Goal: Task Accomplishment & Management: Complete application form

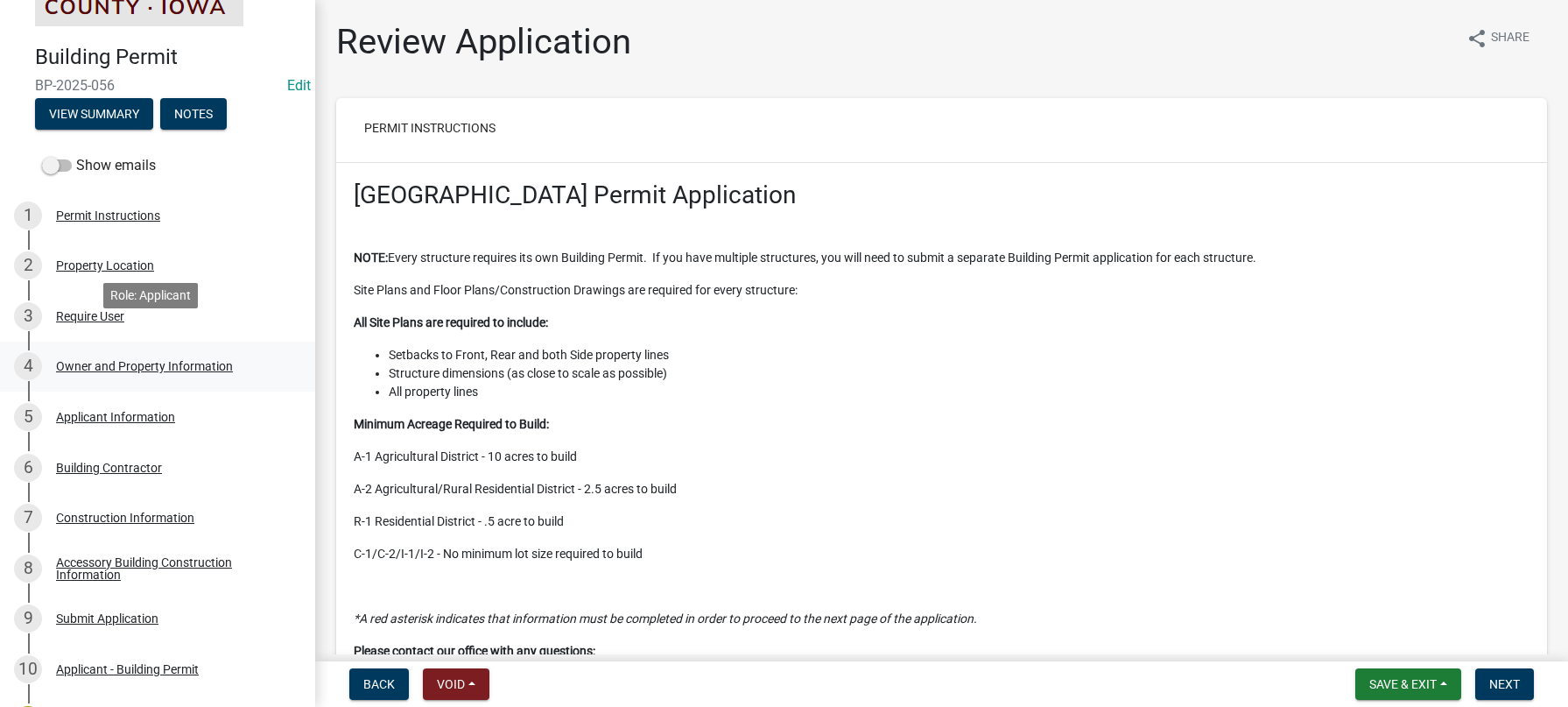
scroll to position [343, 0]
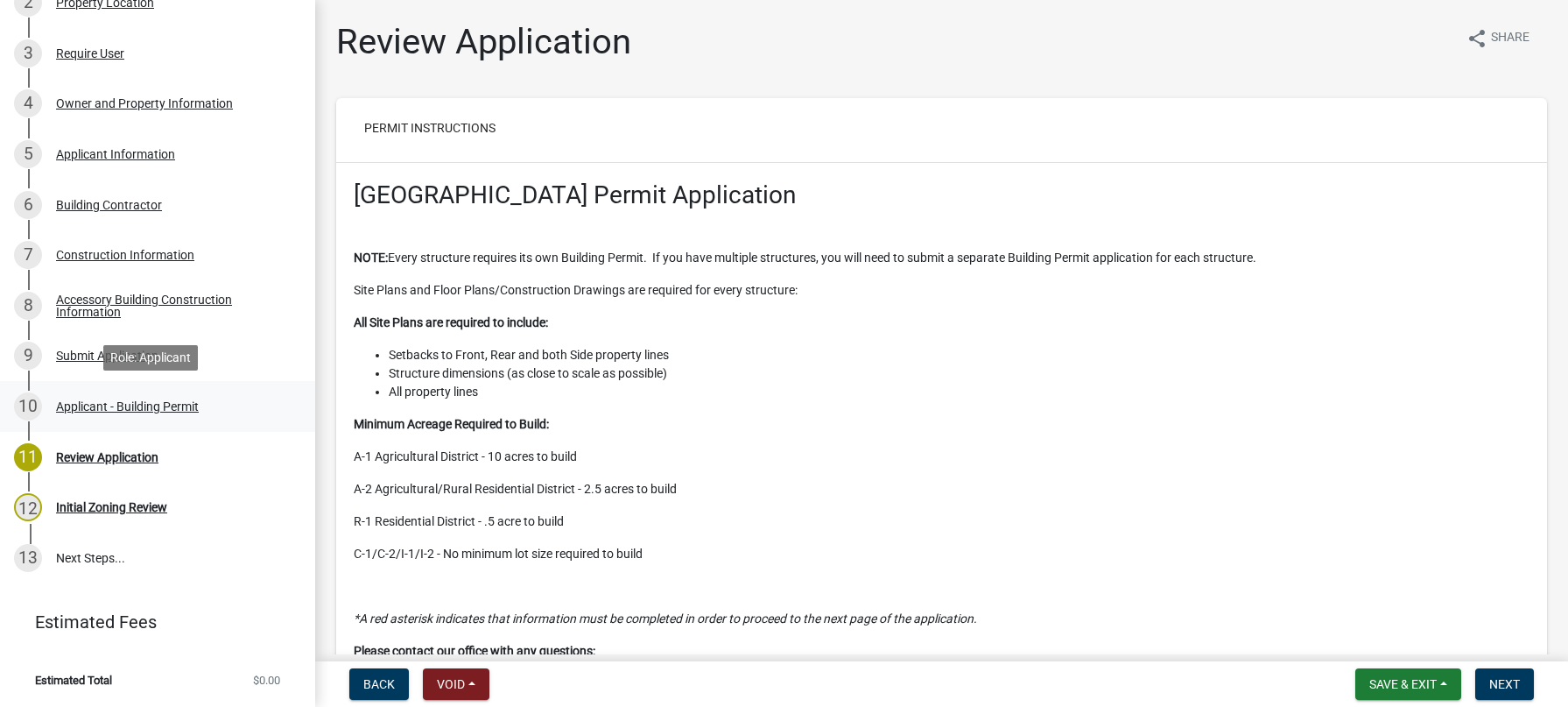
click at [112, 404] on div "Applicant - Building Permit" at bounding box center [127, 406] width 143 height 12
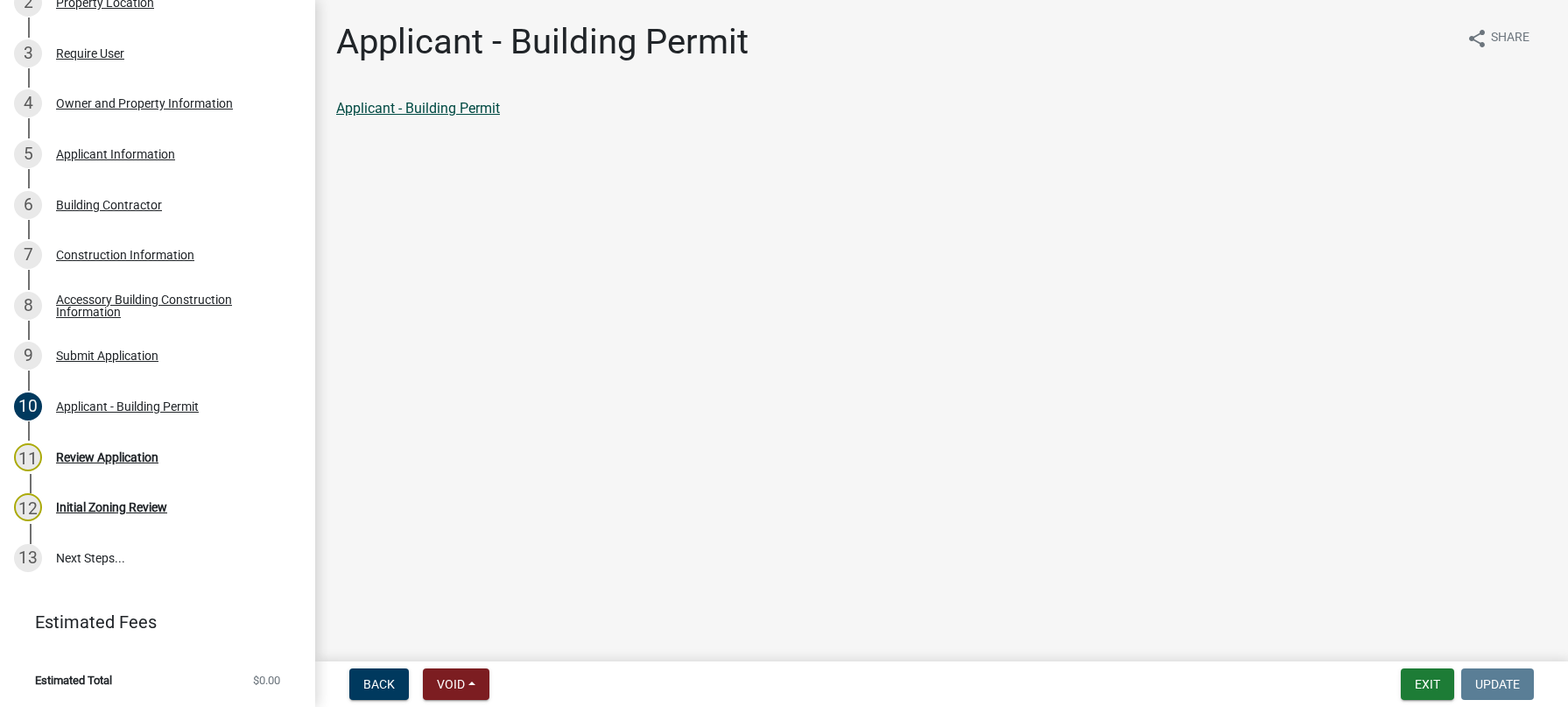
click at [436, 107] on link "Applicant - Building Permit" at bounding box center [418, 108] width 164 height 16
click at [95, 252] on div "Construction Information" at bounding box center [126, 255] width 139 height 12
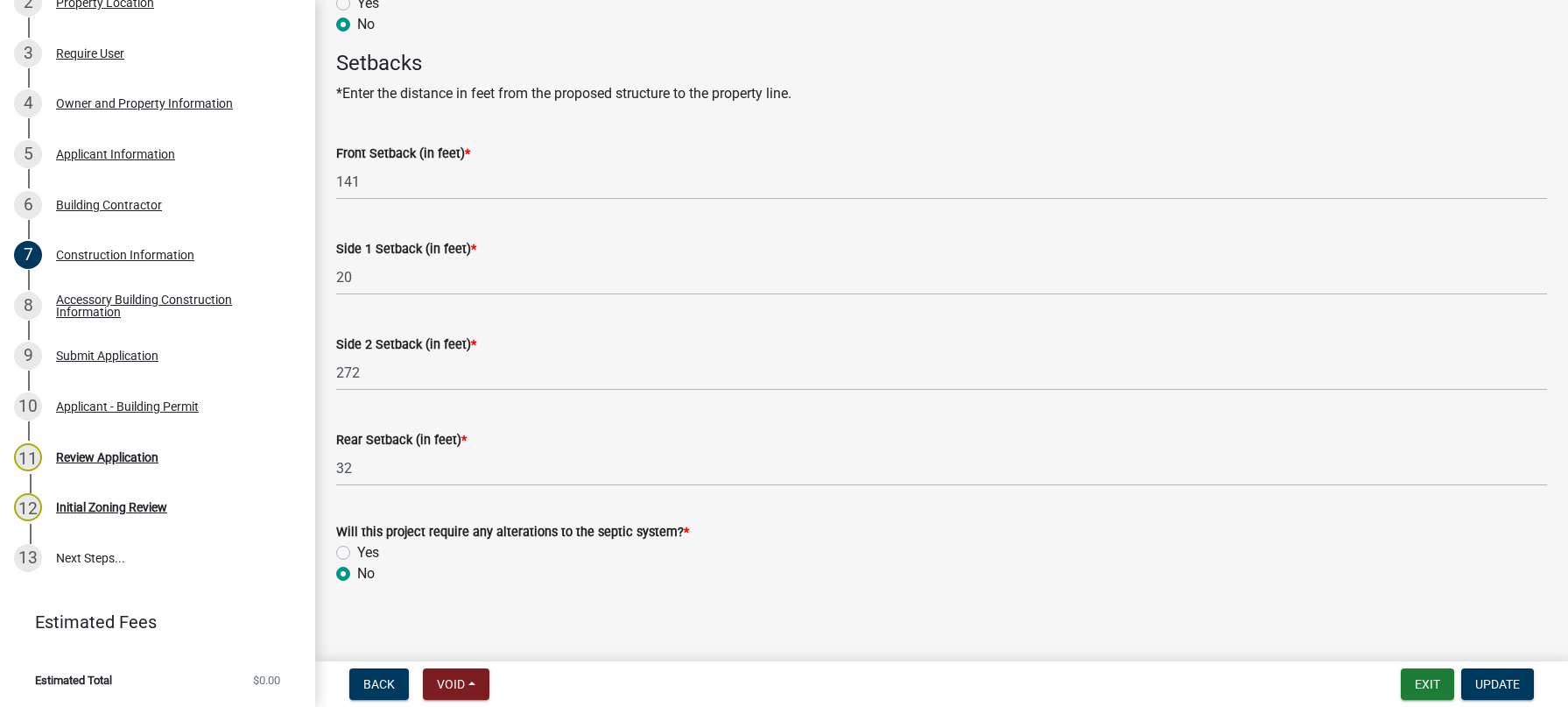
scroll to position [921, 0]
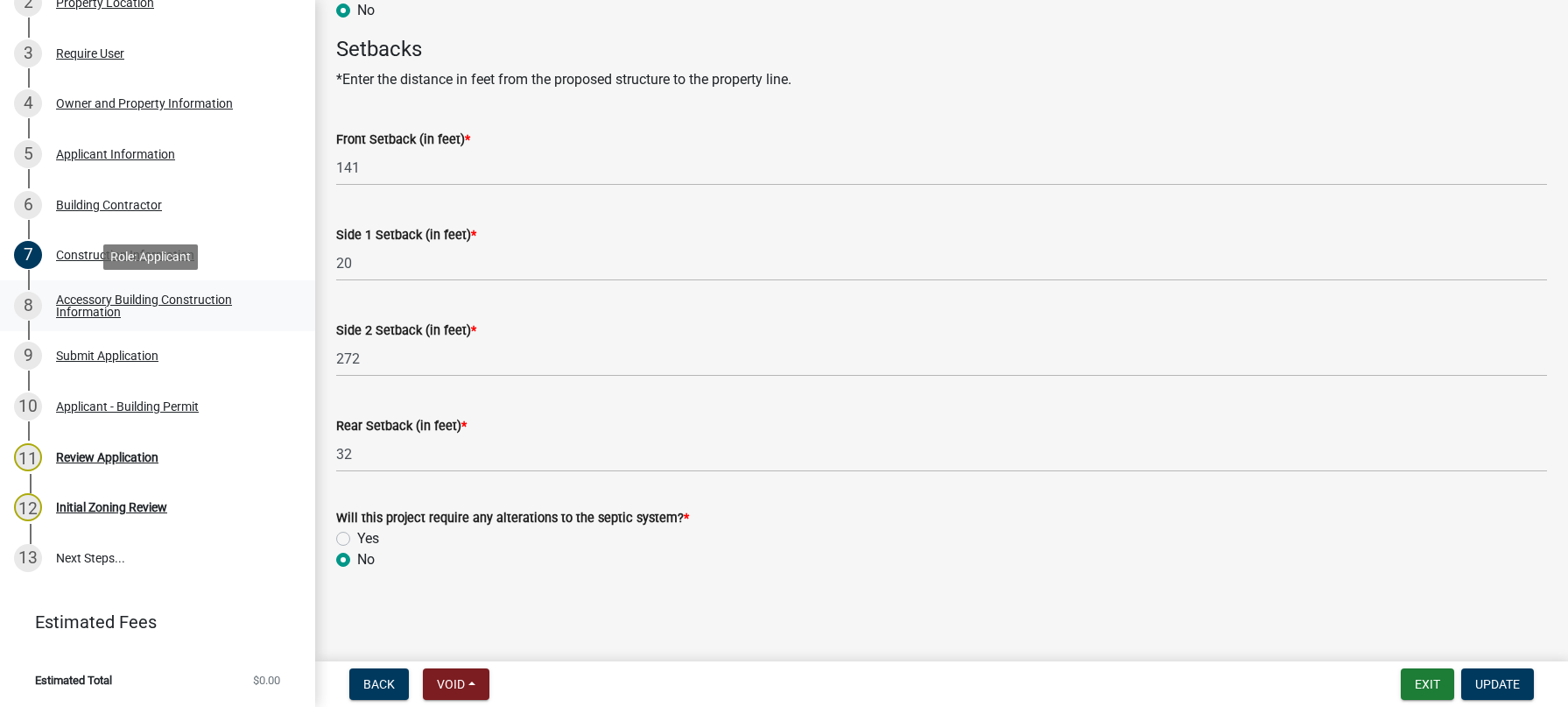
click at [106, 300] on div "Accessory Building Construction Information" at bounding box center [171, 306] width 231 height 25
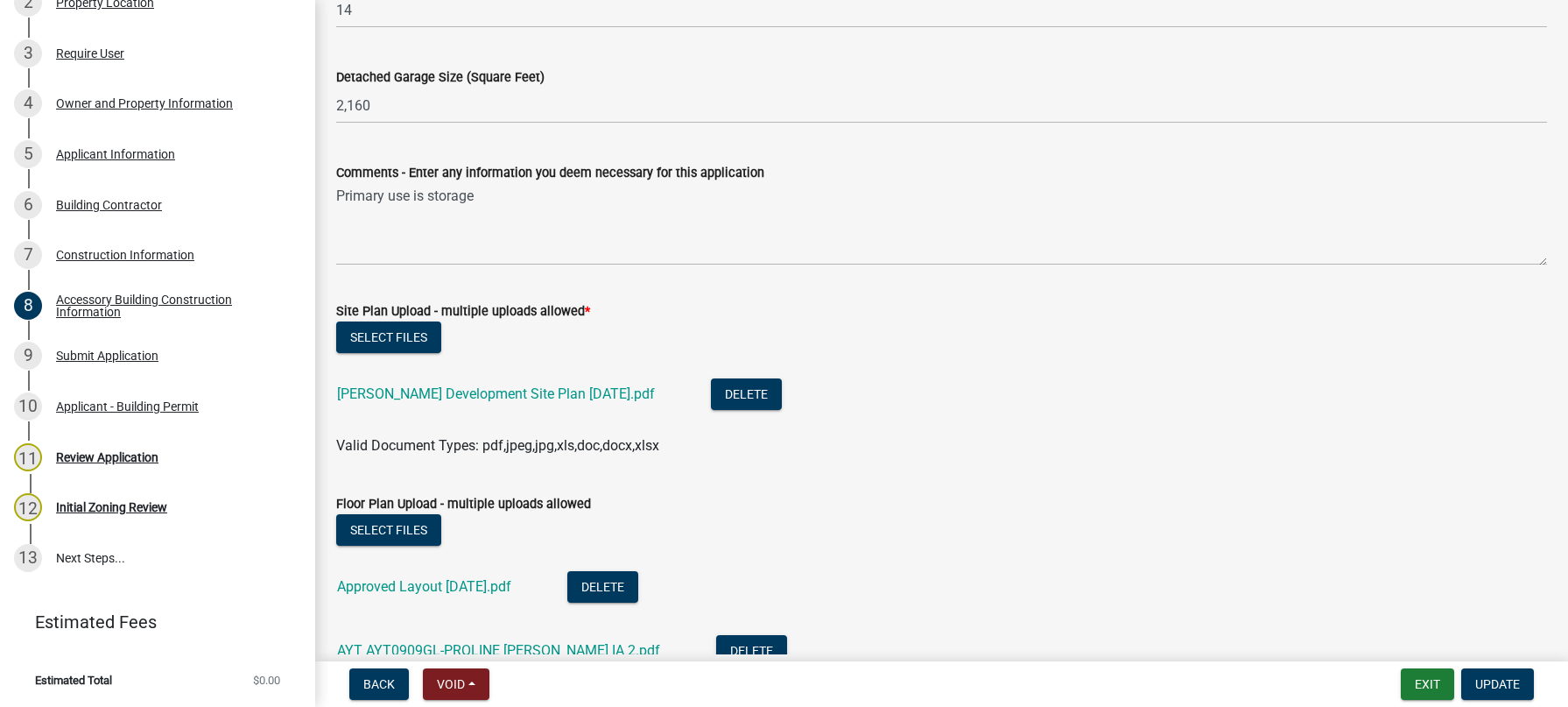
scroll to position [526, 0]
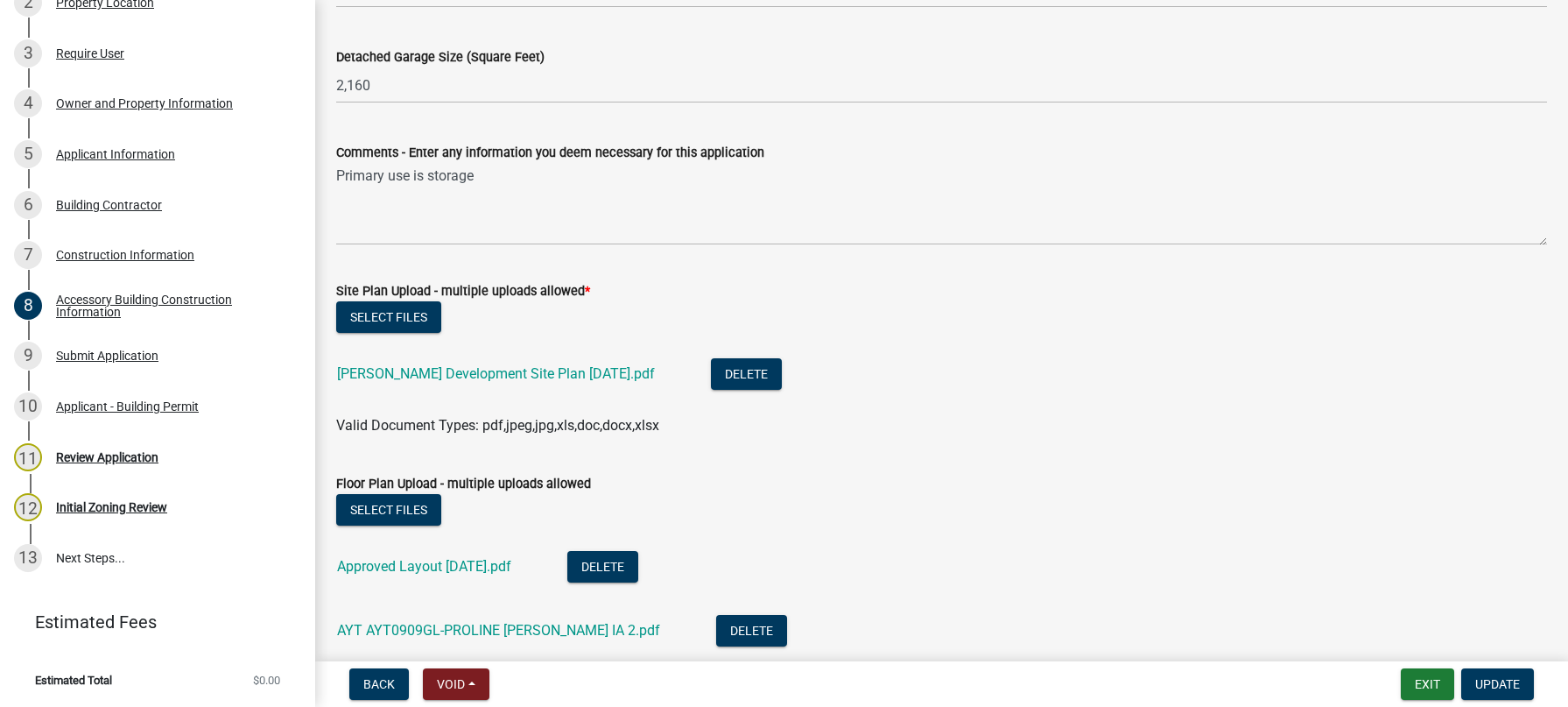
click at [397, 363] on div "[PERSON_NAME] Development Site Plan [DATE].pdf" at bounding box center [511, 377] width 346 height 36
click at [397, 372] on link "[PERSON_NAME] Development Site Plan [DATE].pdf" at bounding box center [496, 373] width 318 height 16
click at [424, 566] on link "Approved Layout [DATE].pdf" at bounding box center [424, 566] width 174 height 16
click at [430, 628] on link "AYT AYT0909GL-PROLINE [PERSON_NAME] IA 2.pdf" at bounding box center [499, 630] width 323 height 16
click at [440, 565] on link "Approved Layout [DATE].pdf" at bounding box center [424, 566] width 174 height 16
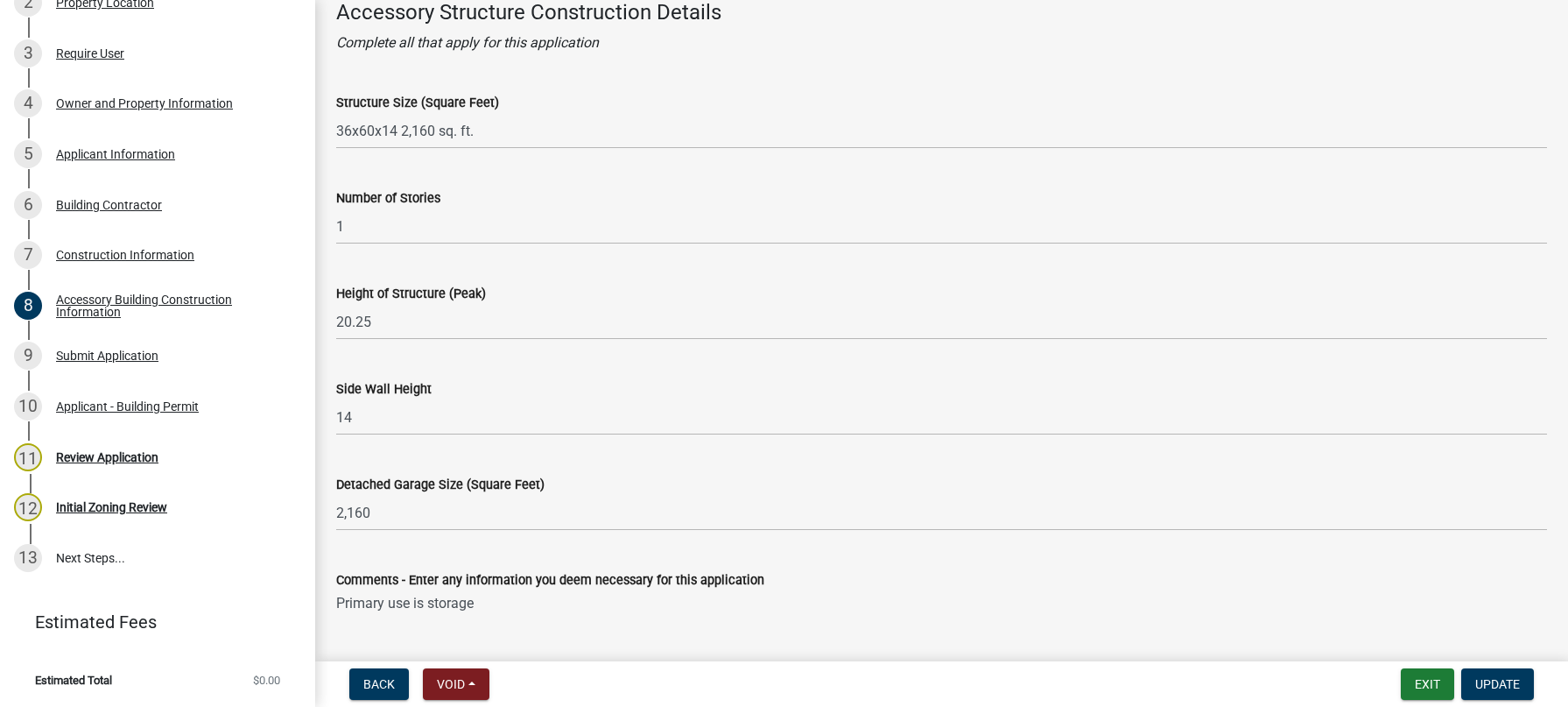
scroll to position [0, 0]
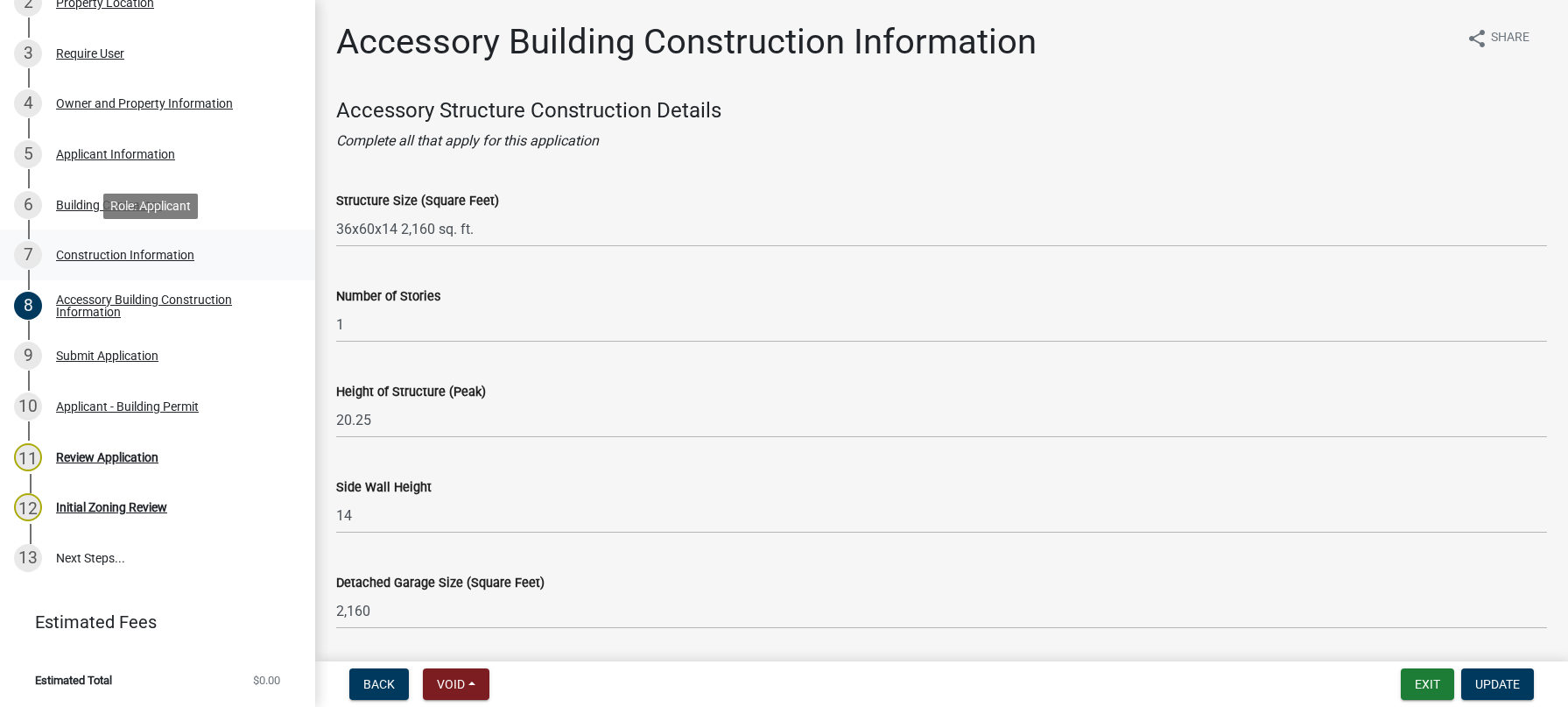
click at [94, 252] on div "Construction Information" at bounding box center [126, 255] width 139 height 12
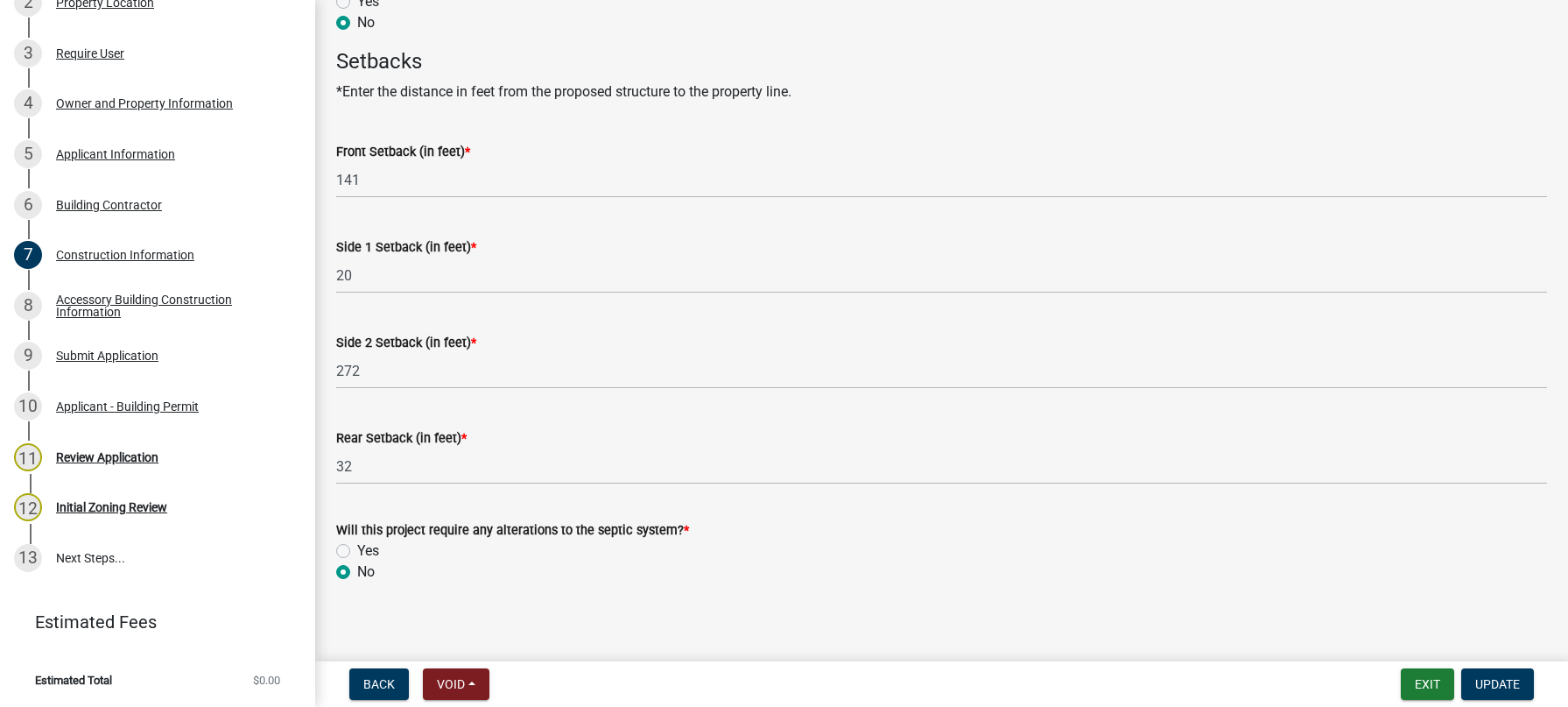
scroll to position [921, 0]
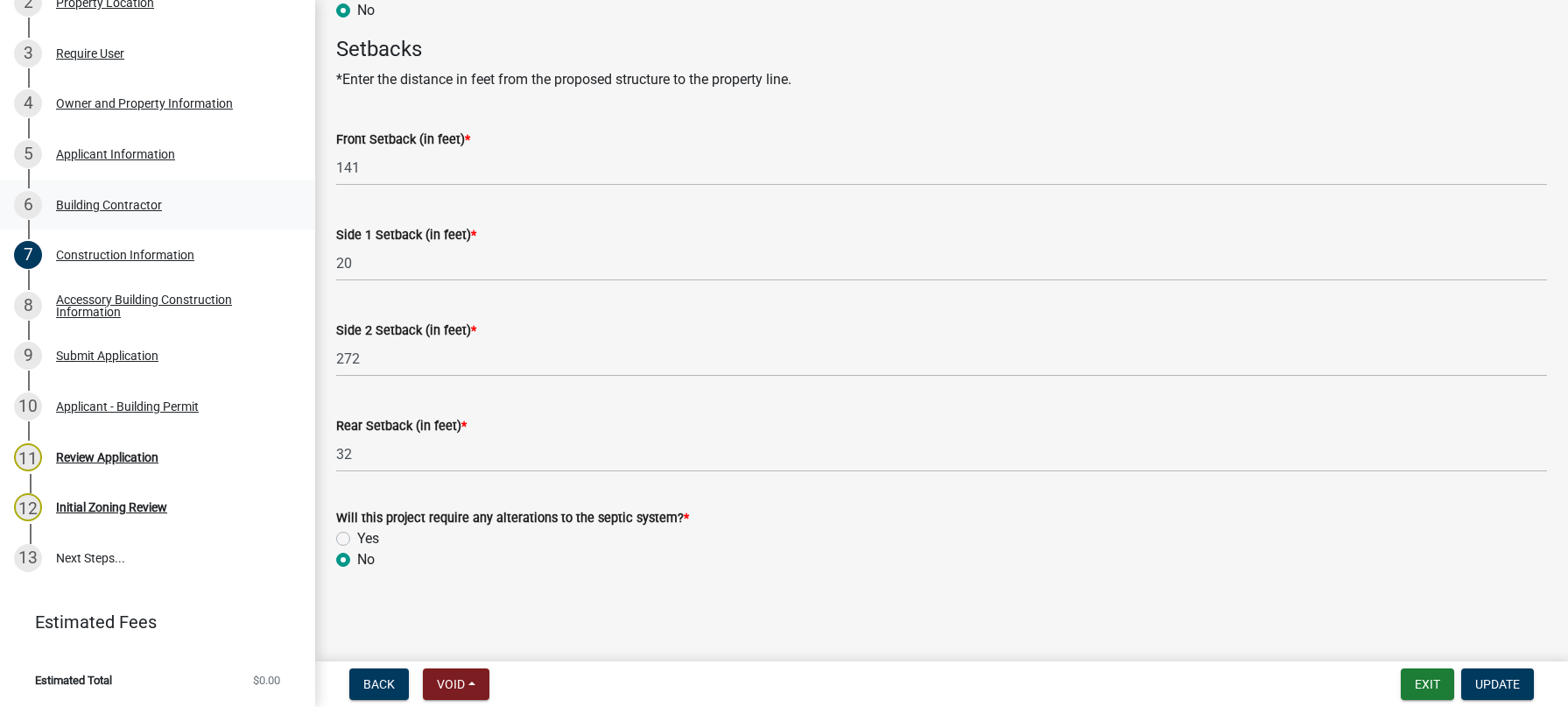
click at [91, 204] on div "Building Contractor" at bounding box center [108, 205] width 106 height 12
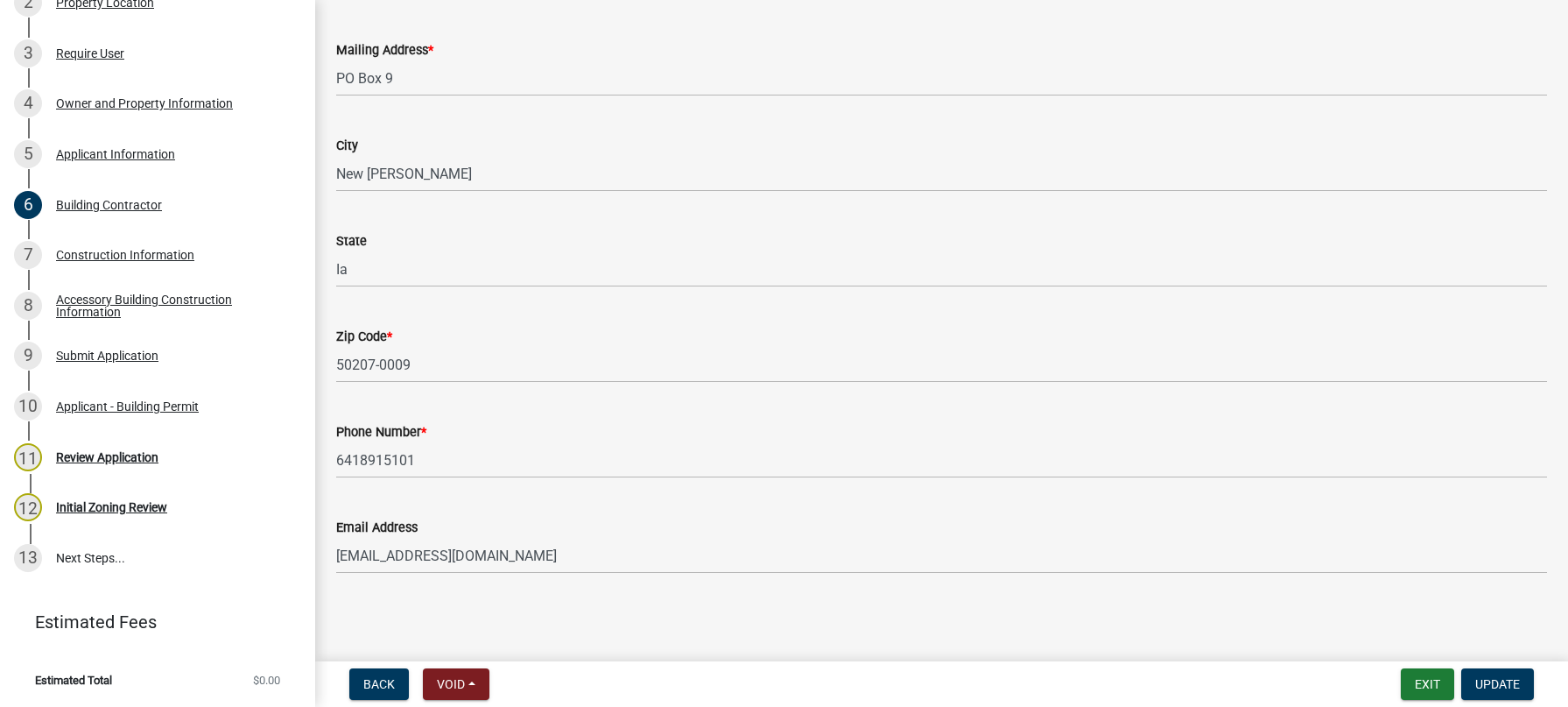
scroll to position [316, 0]
click at [119, 206] on div "Building Contractor" at bounding box center [108, 205] width 106 height 12
click at [97, 149] on div "Applicant Information" at bounding box center [115, 154] width 119 height 12
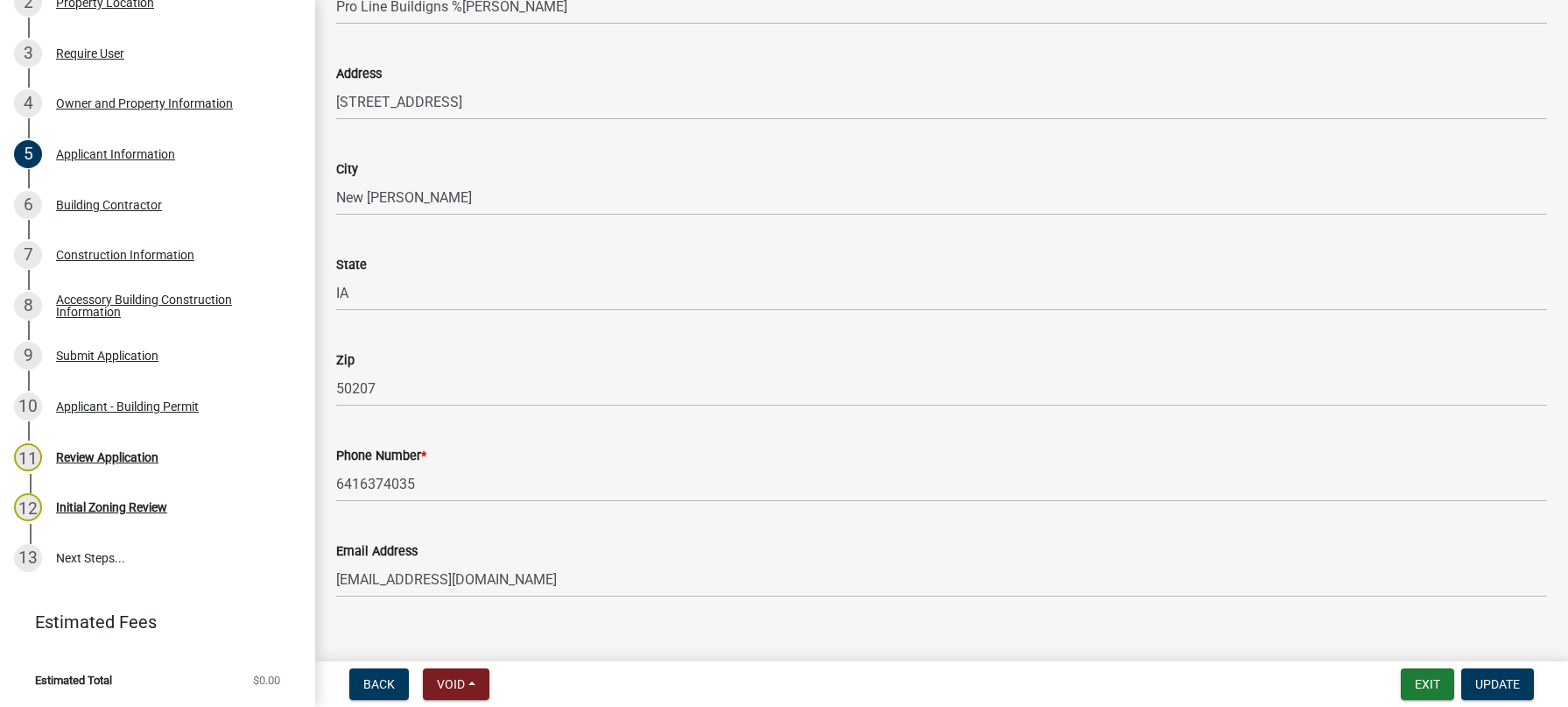
scroll to position [220, 0]
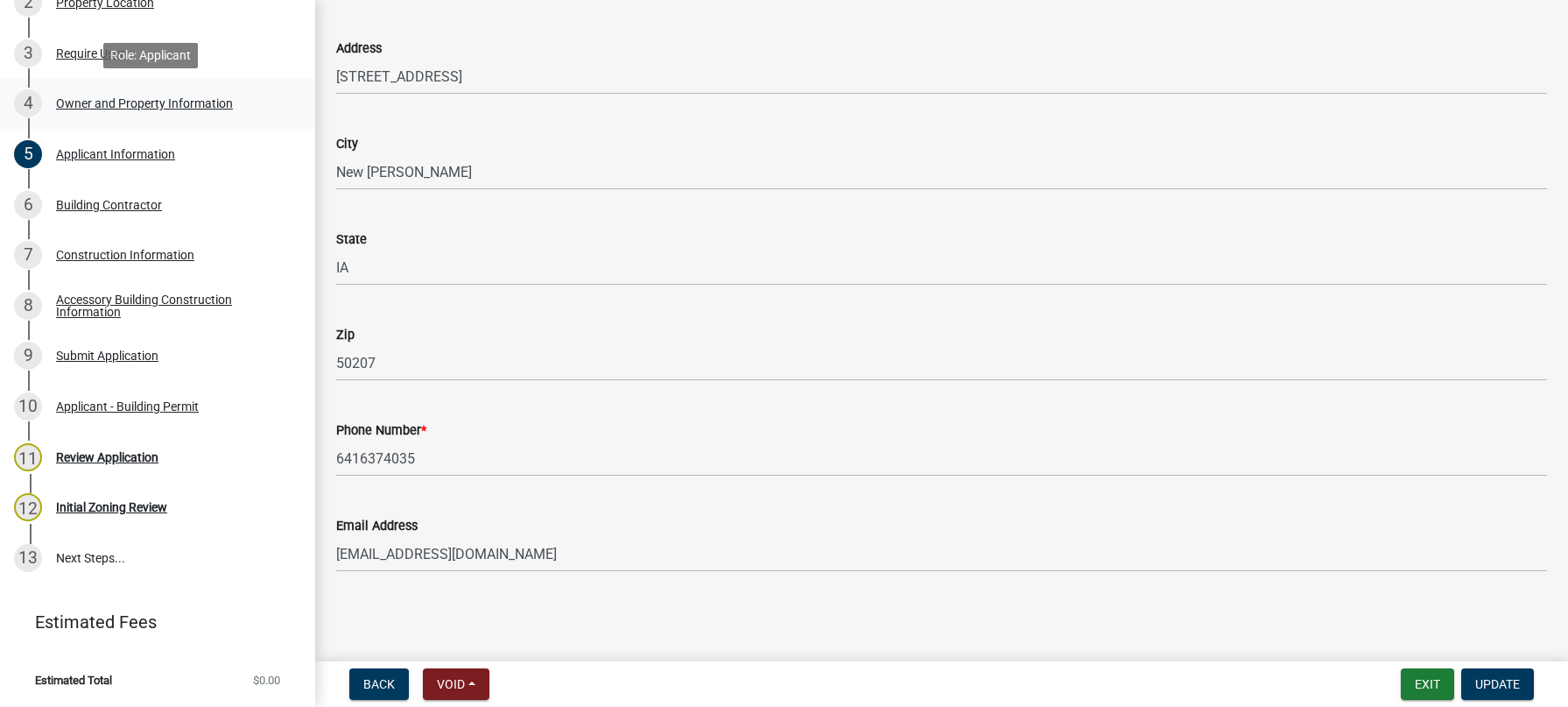
click at [94, 99] on div "Owner and Property Information" at bounding box center [145, 103] width 177 height 12
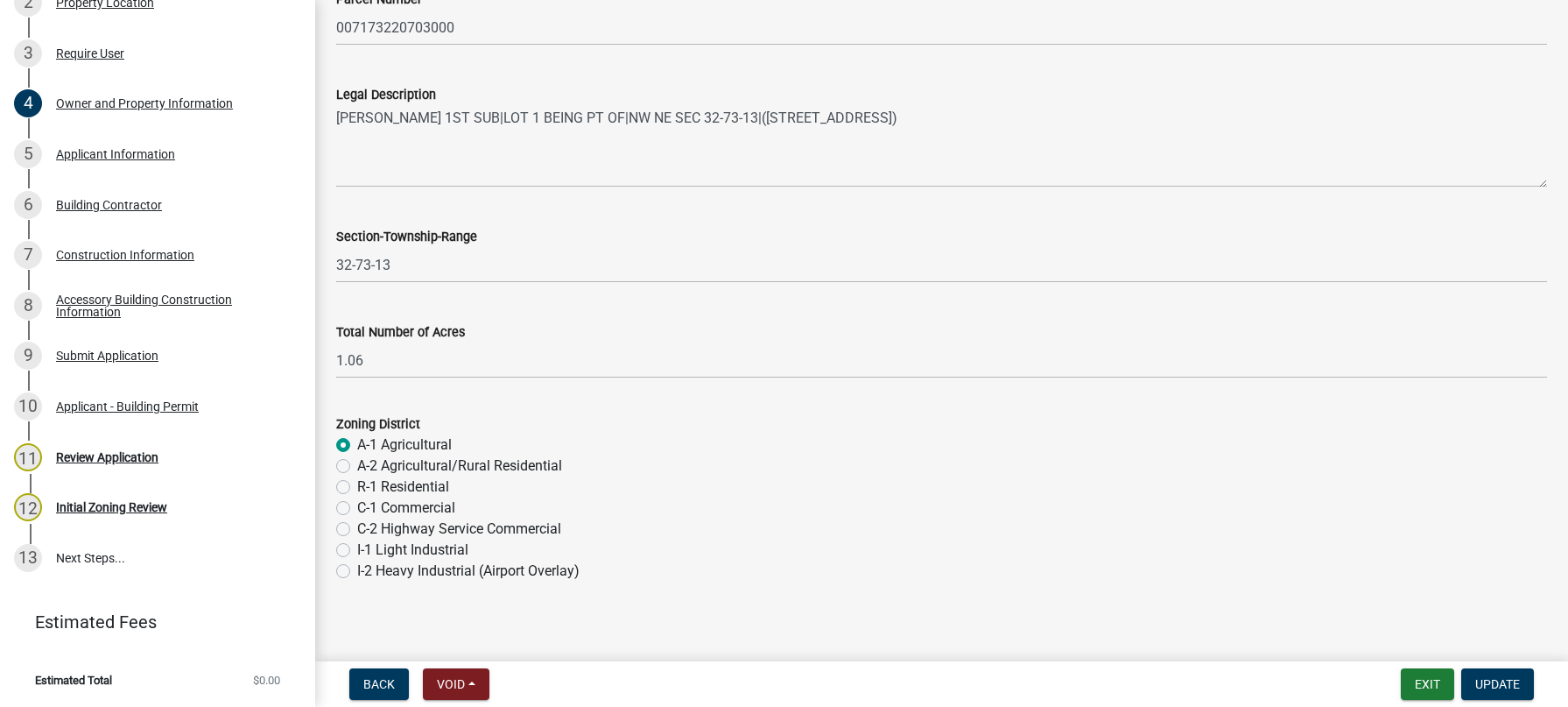
scroll to position [1326, 0]
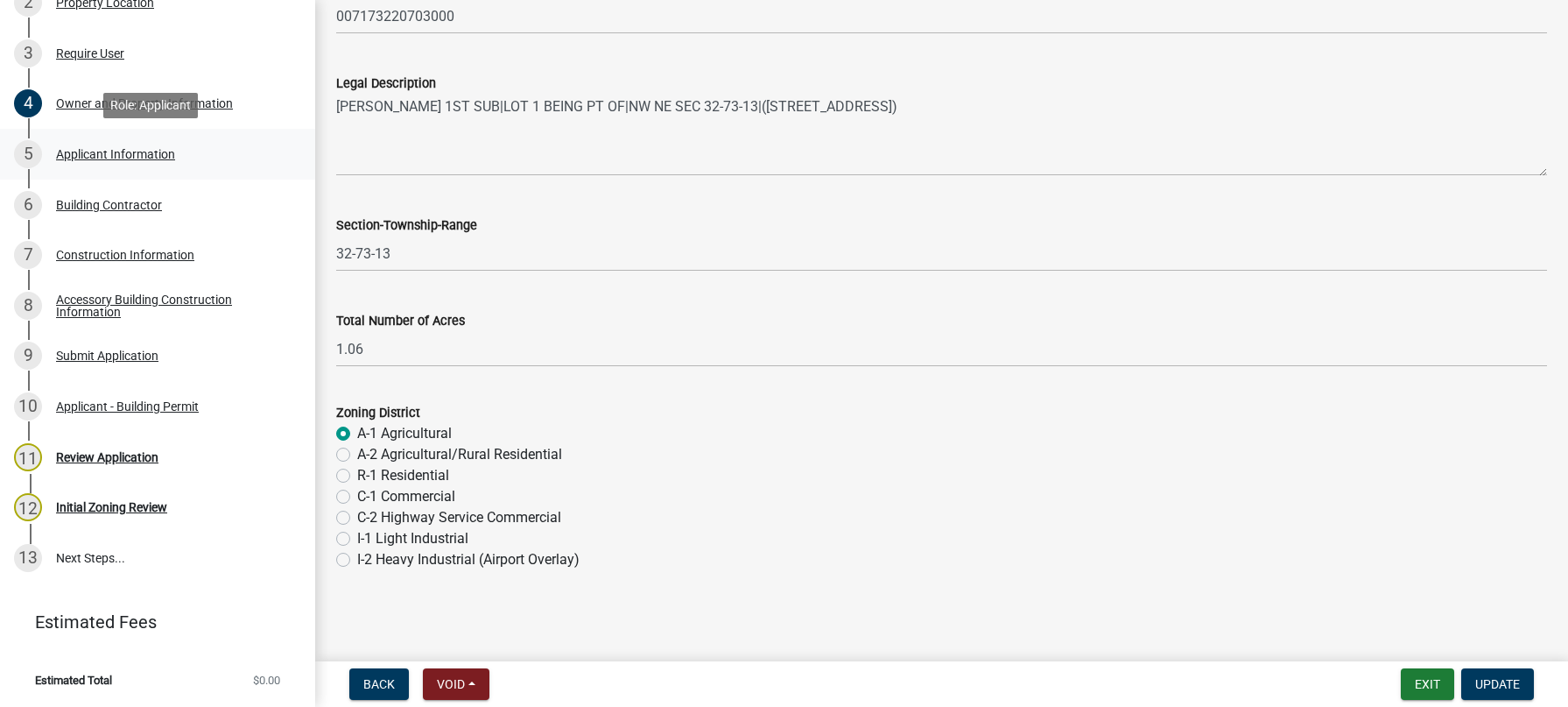
click at [118, 154] on div "Applicant Information" at bounding box center [115, 154] width 119 height 12
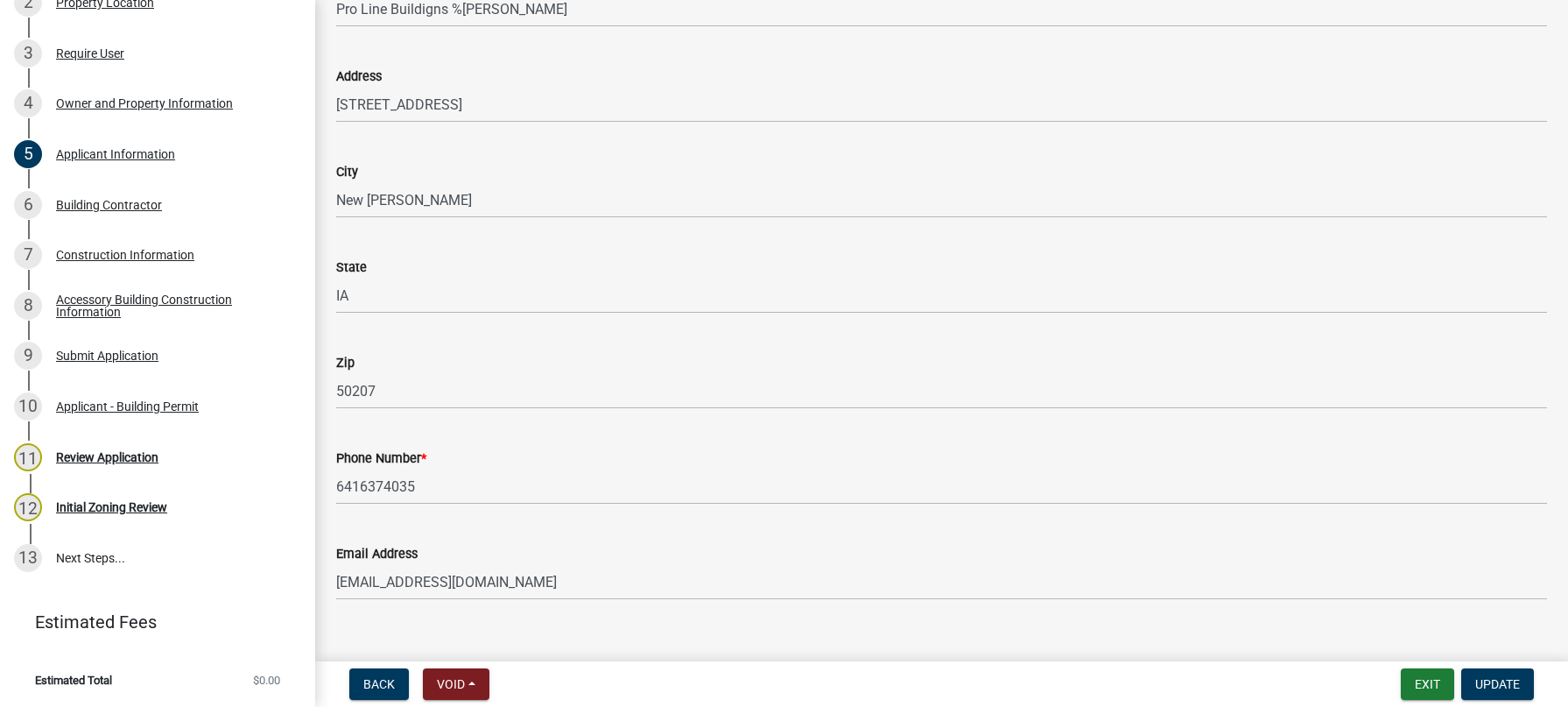
scroll to position [220, 0]
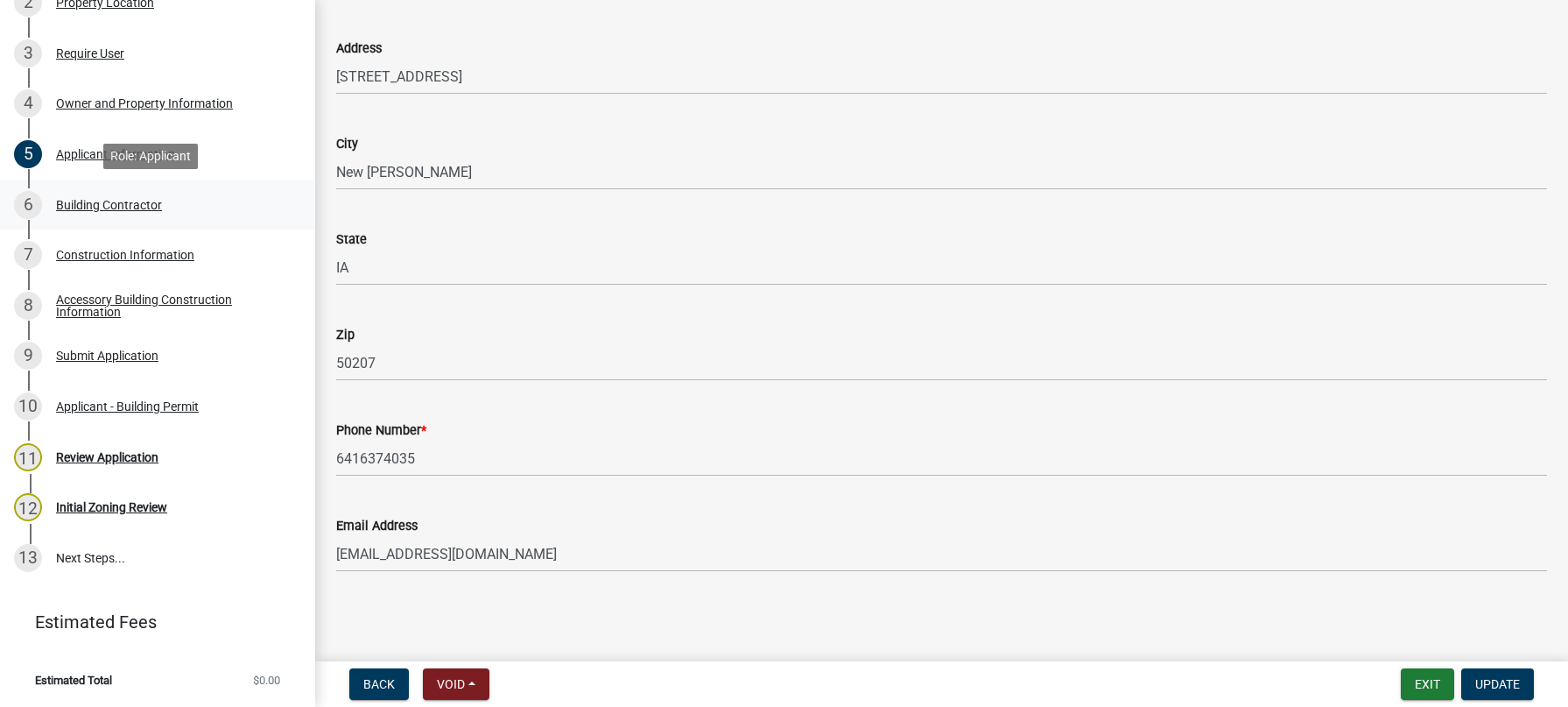
click at [85, 205] on div "Building Contractor" at bounding box center [108, 205] width 106 height 12
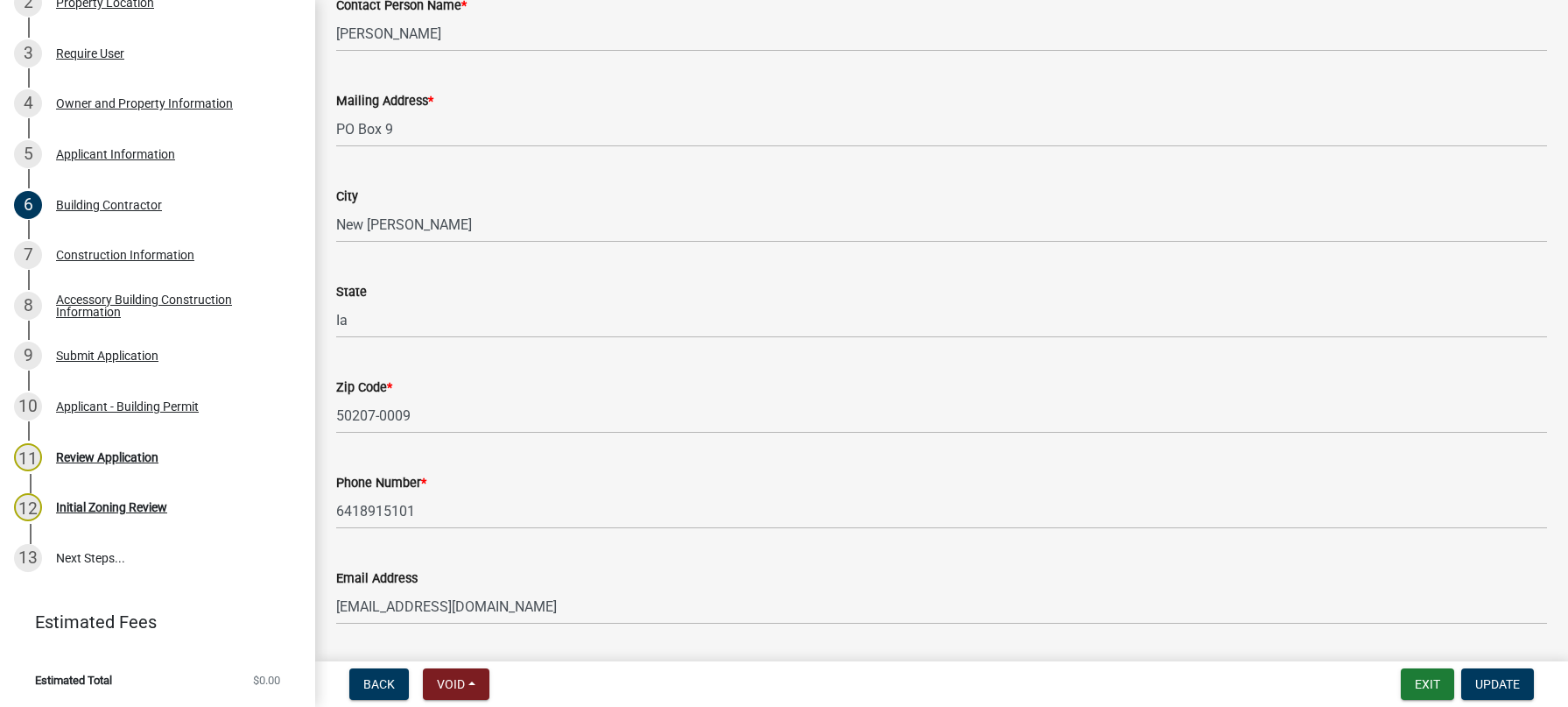
scroll to position [316, 0]
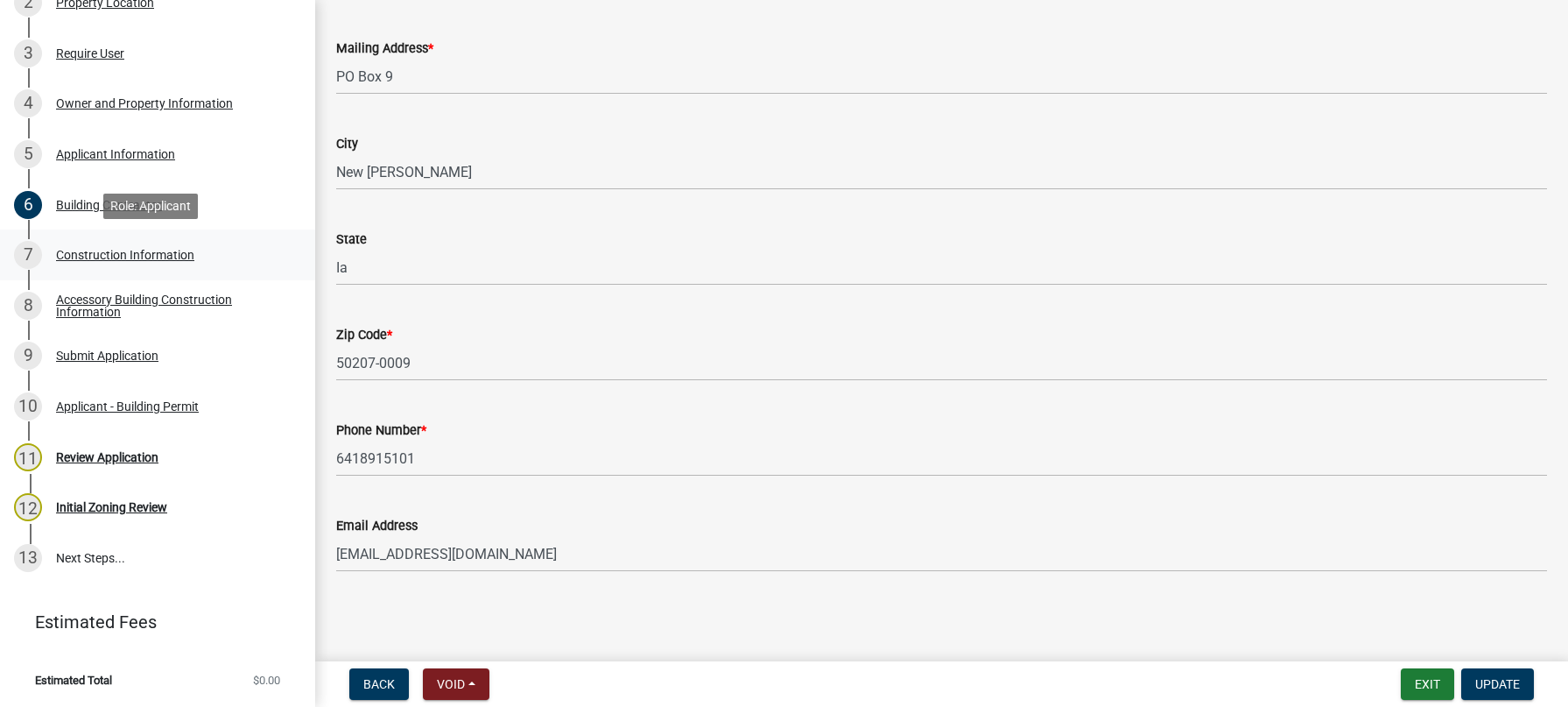
click at [124, 249] on div "Construction Information" at bounding box center [126, 255] width 139 height 12
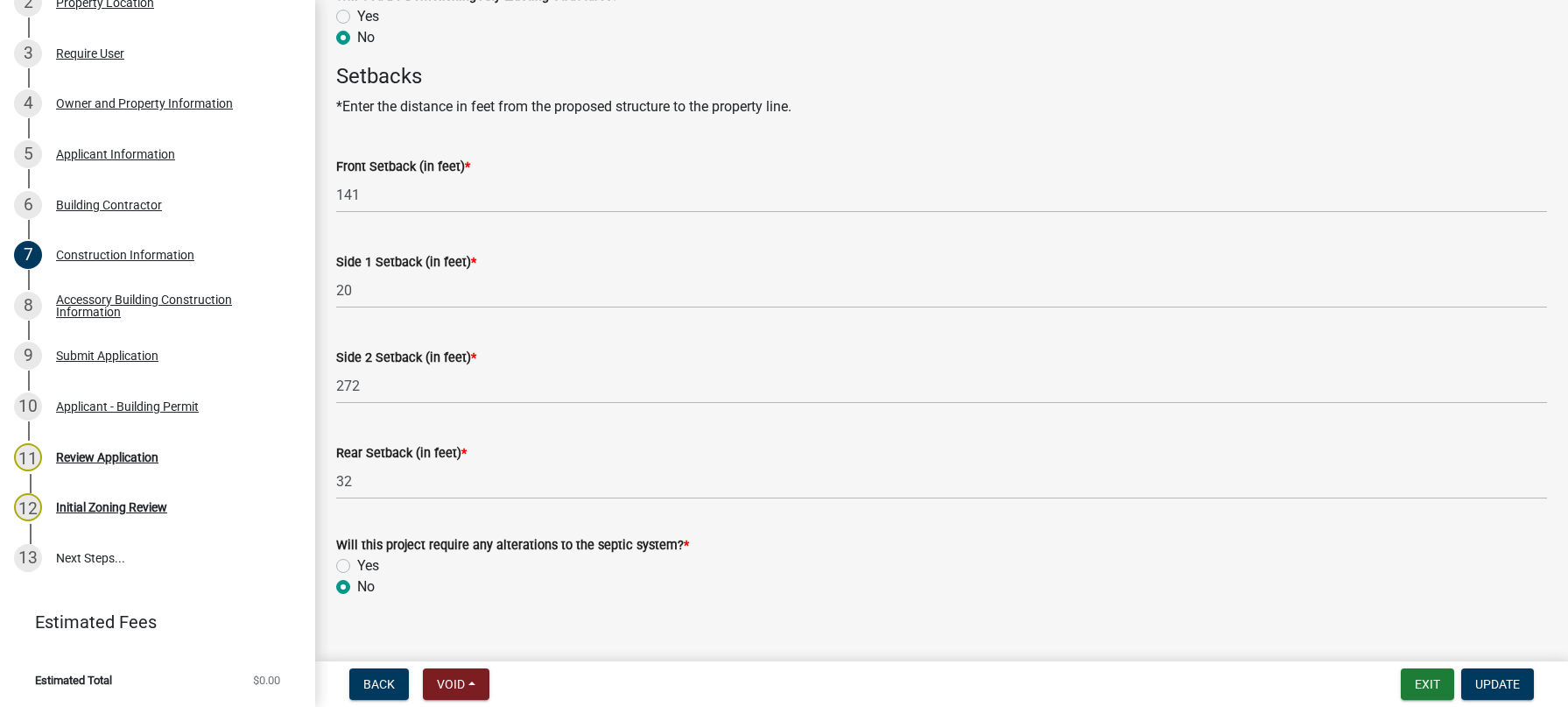
scroll to position [921, 0]
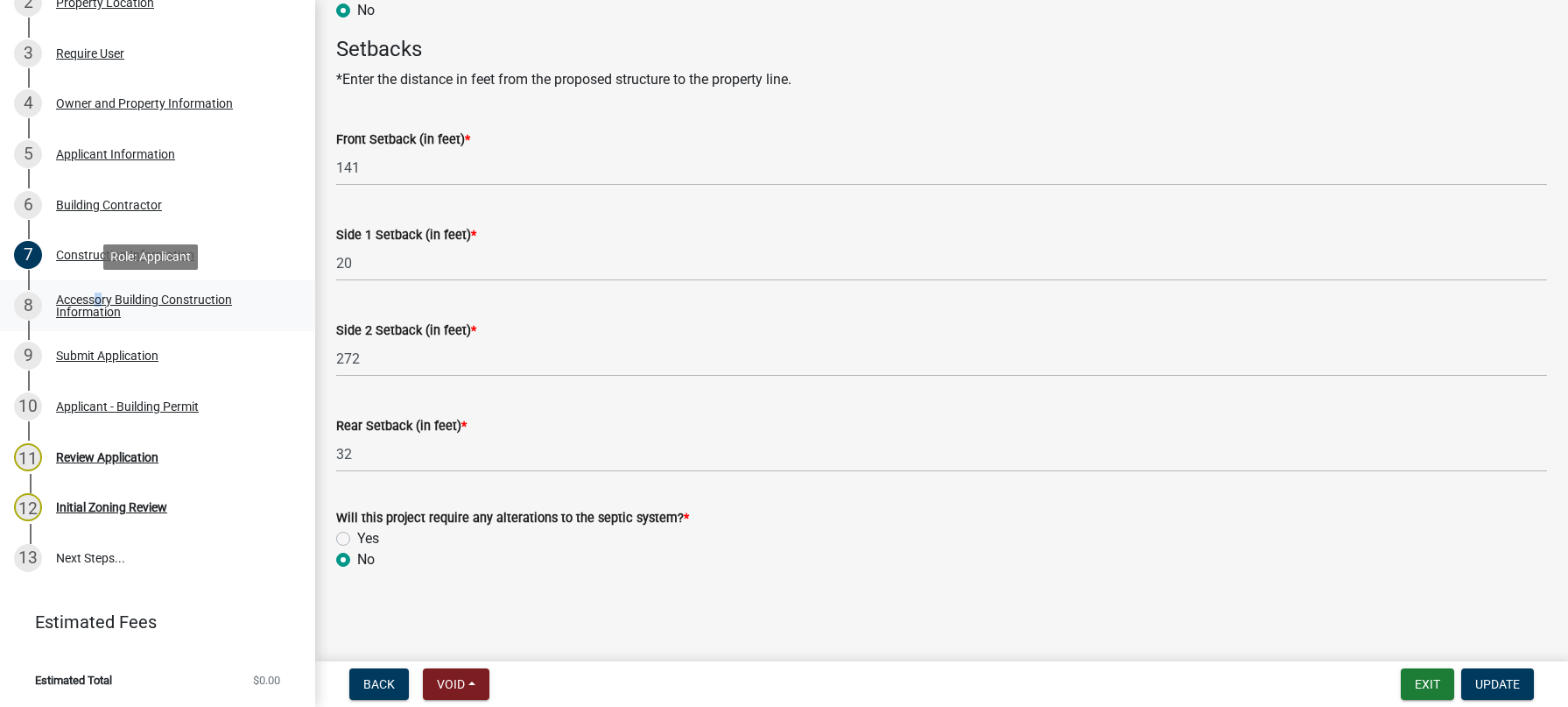
click at [96, 305] on div "Accessory Building Construction Information" at bounding box center [171, 306] width 231 height 25
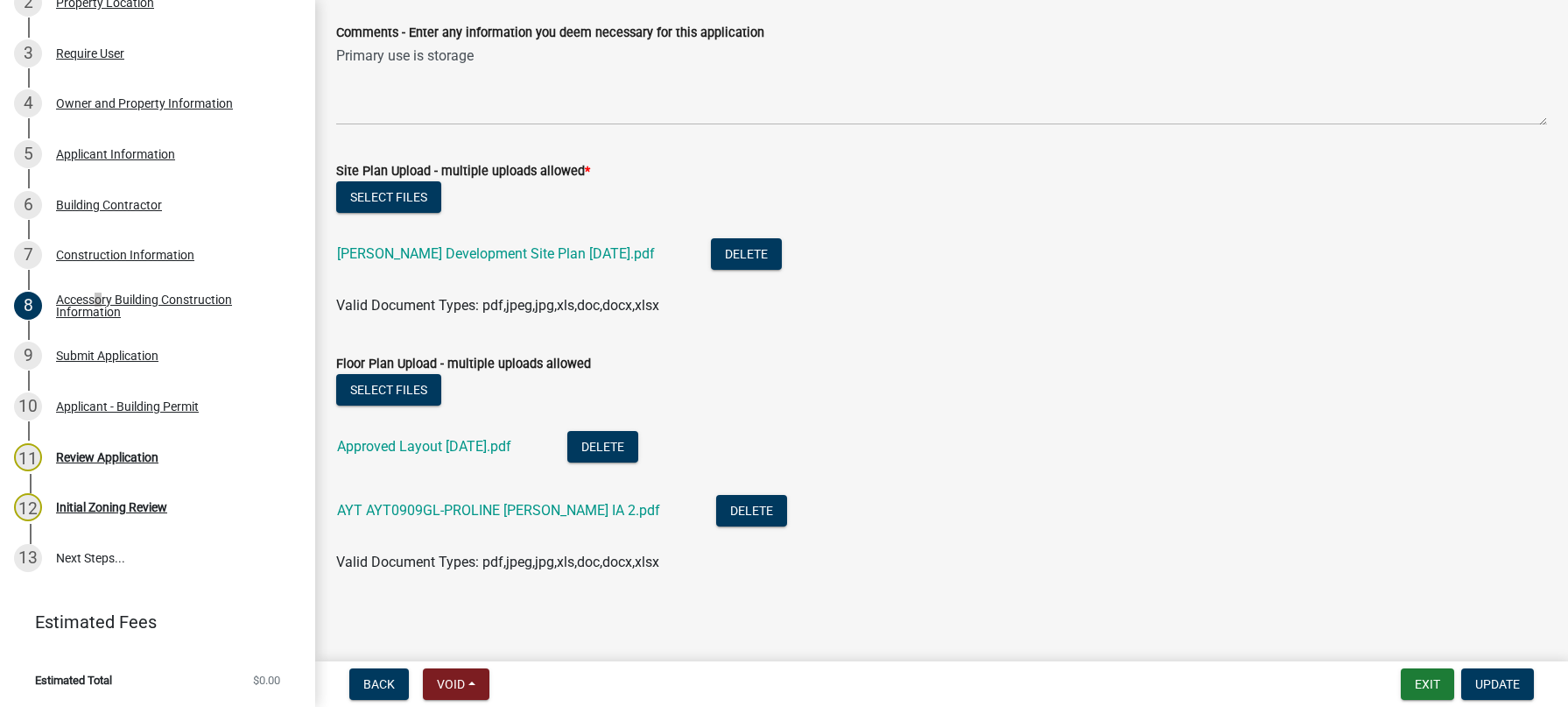
scroll to position [649, 0]
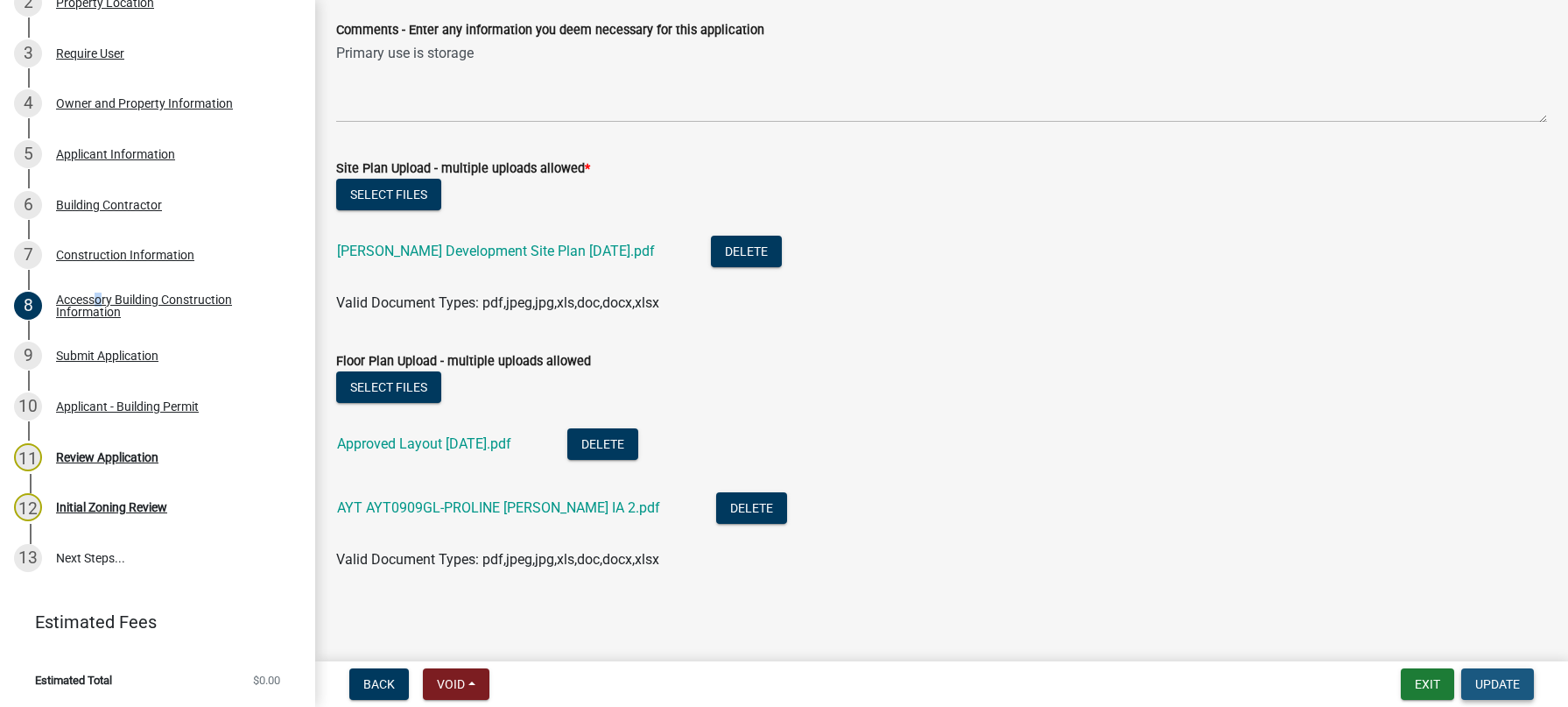
click at [1494, 679] on span "Update" at bounding box center [1498, 684] width 45 height 14
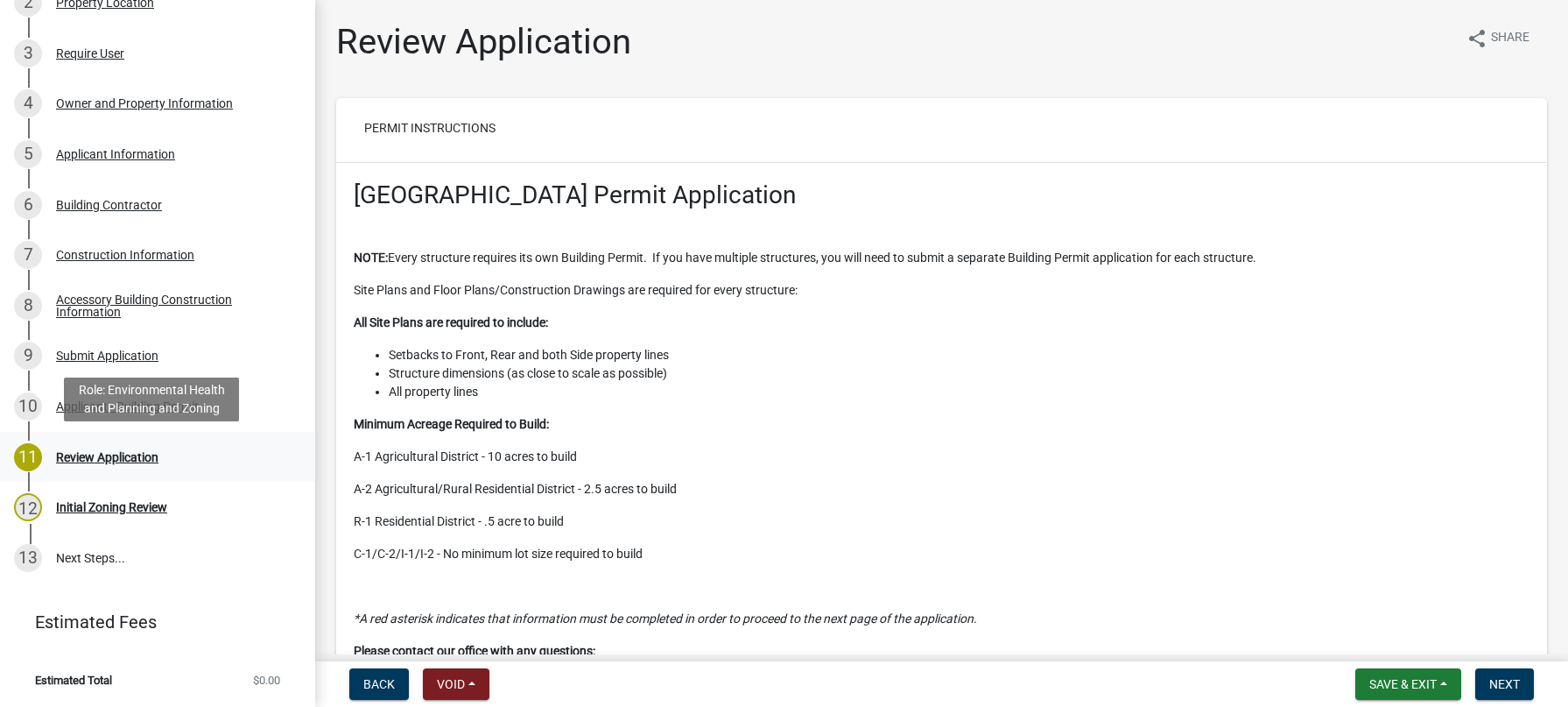
click at [87, 454] on div "Review Application" at bounding box center [107, 457] width 103 height 12
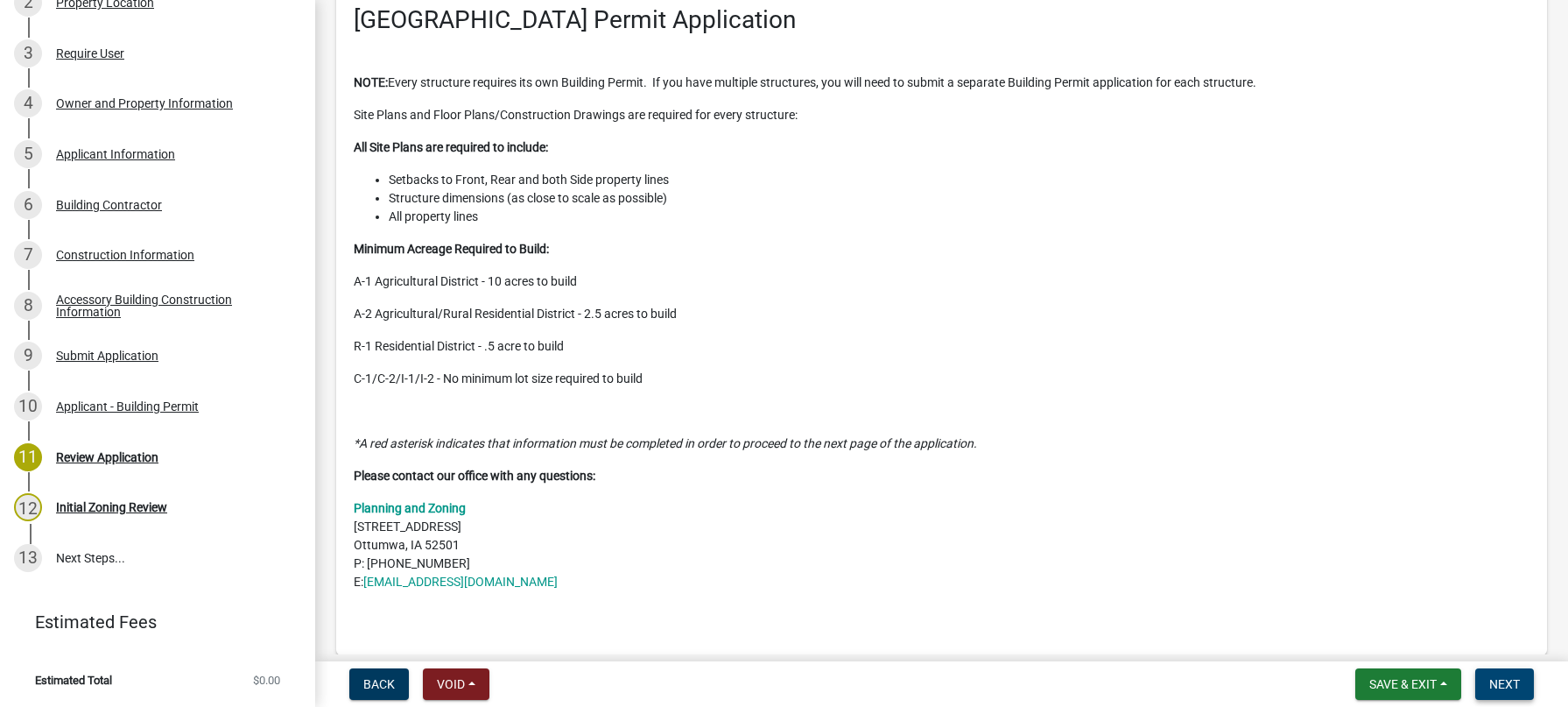
click at [1503, 682] on span "Next" at bounding box center [1505, 684] width 30 height 14
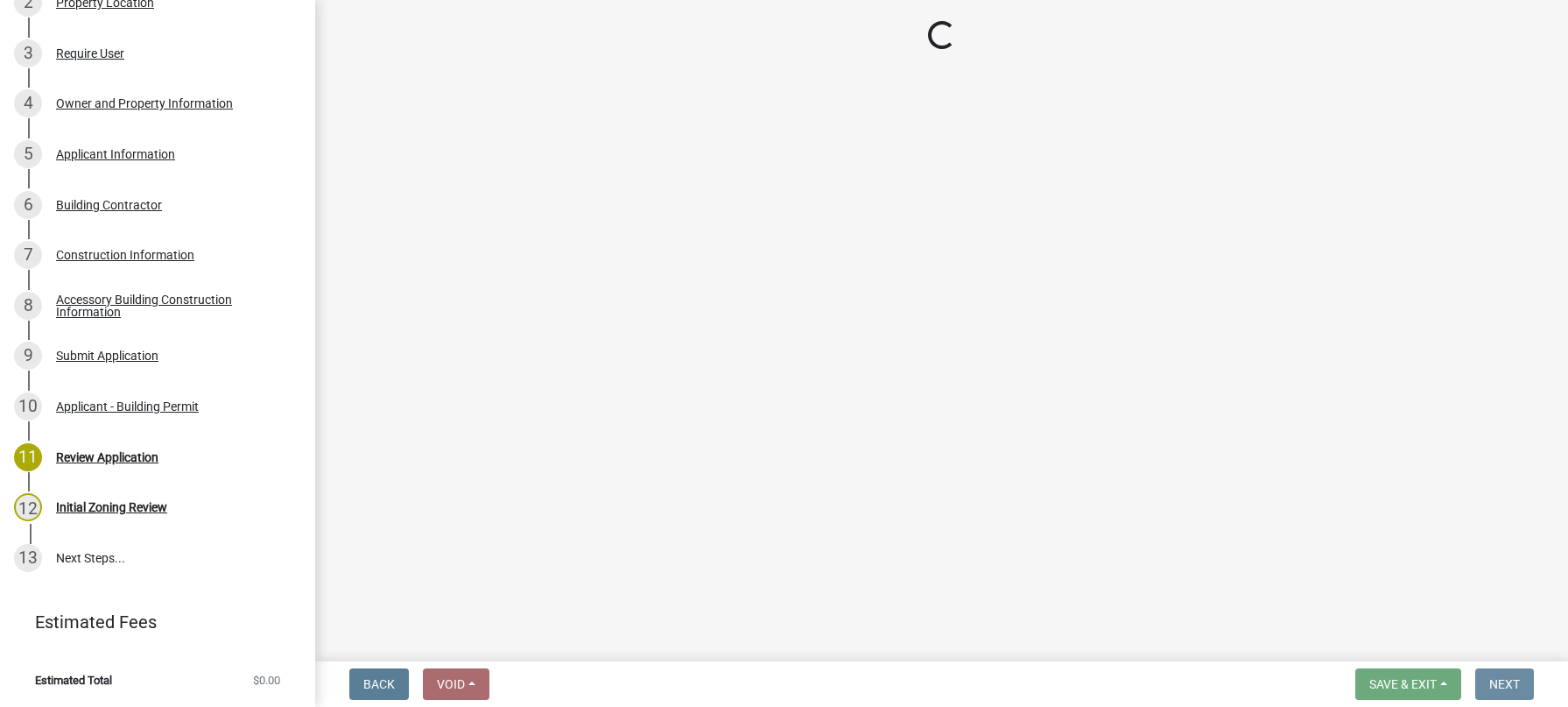
scroll to position [0, 0]
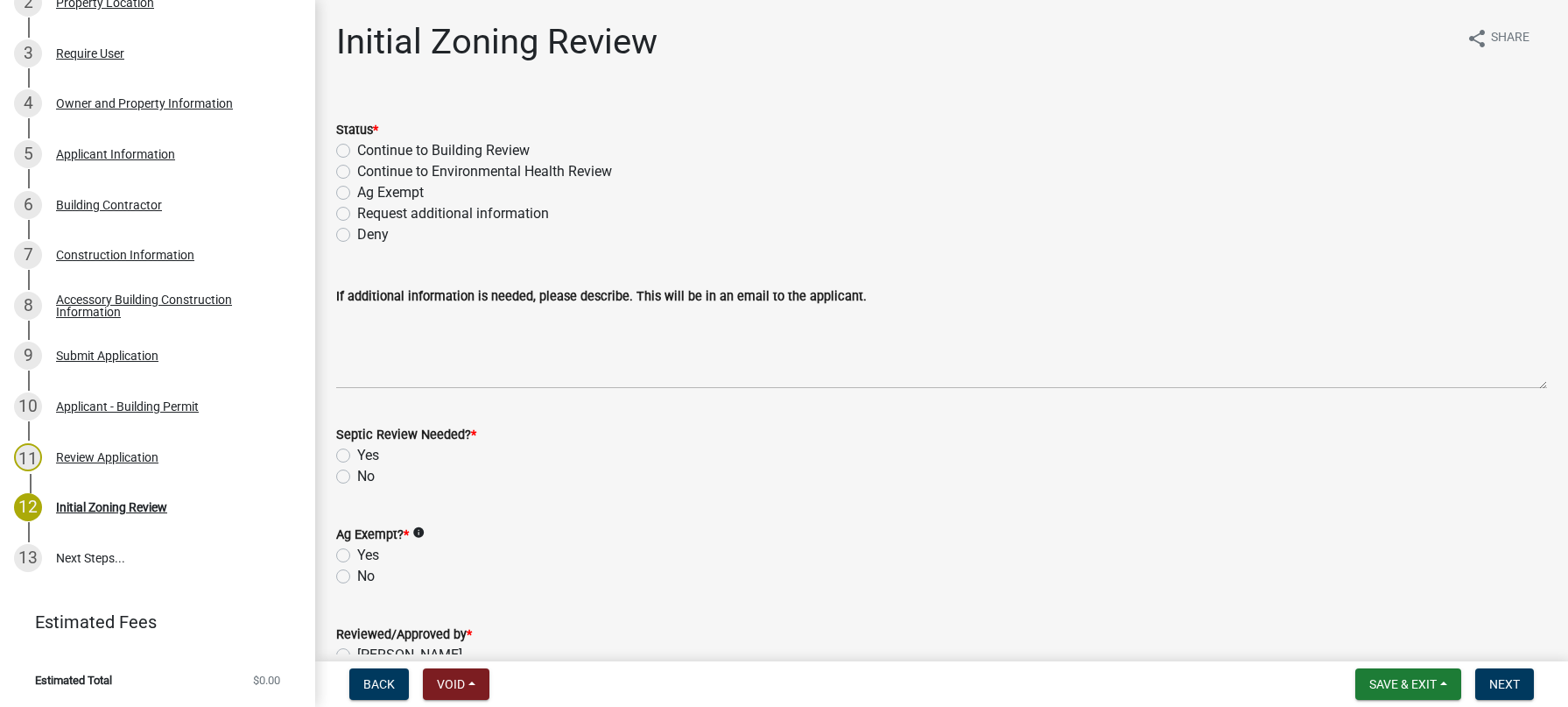
click at [358, 193] on label "Ag Exempt" at bounding box center [391, 193] width 67 height 21
click at [358, 193] on input "Ag Exempt" at bounding box center [363, 188] width 11 height 11
radio input "true"
click at [358, 215] on label "Request additional information" at bounding box center [454, 214] width 192 height 21
click at [358, 215] on input "Request additional information" at bounding box center [363, 209] width 11 height 11
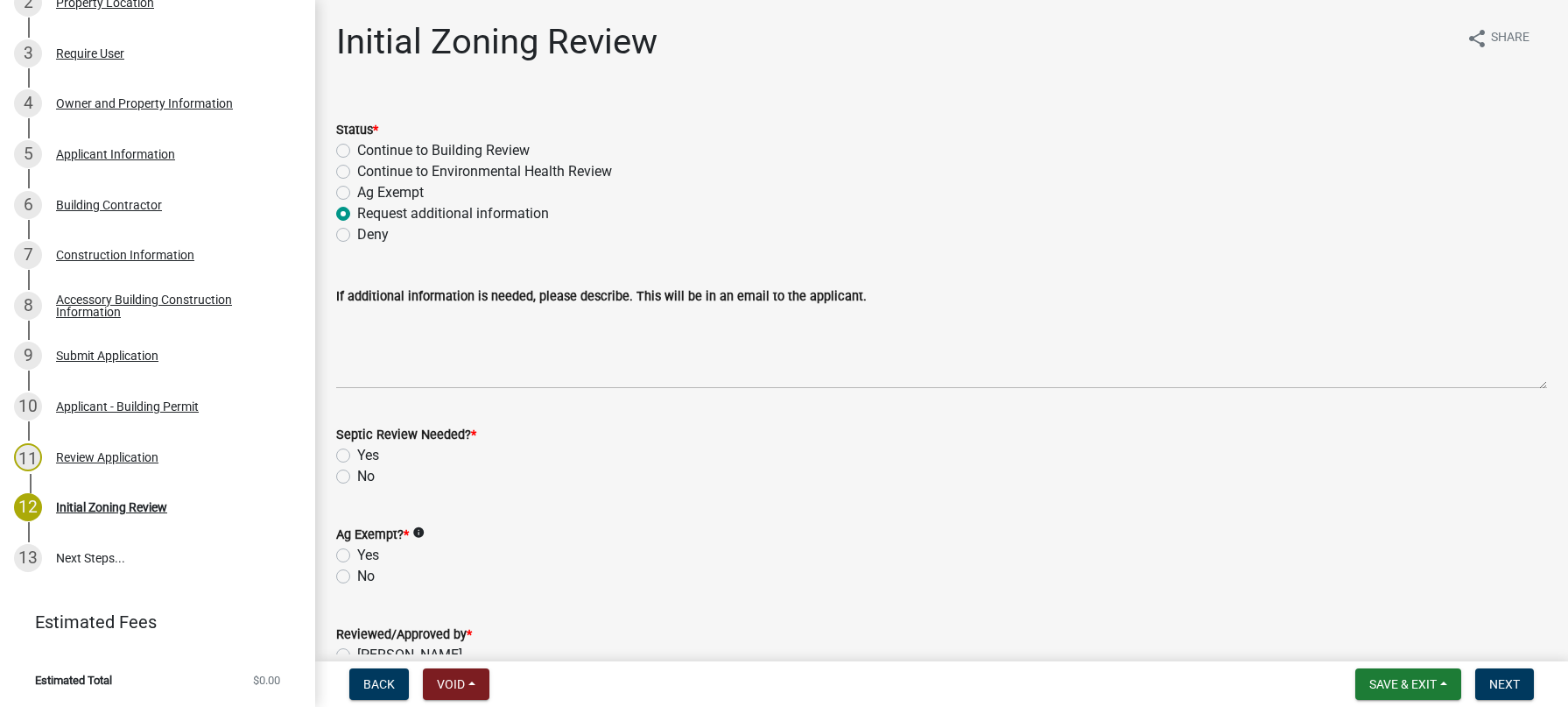
radio input "true"
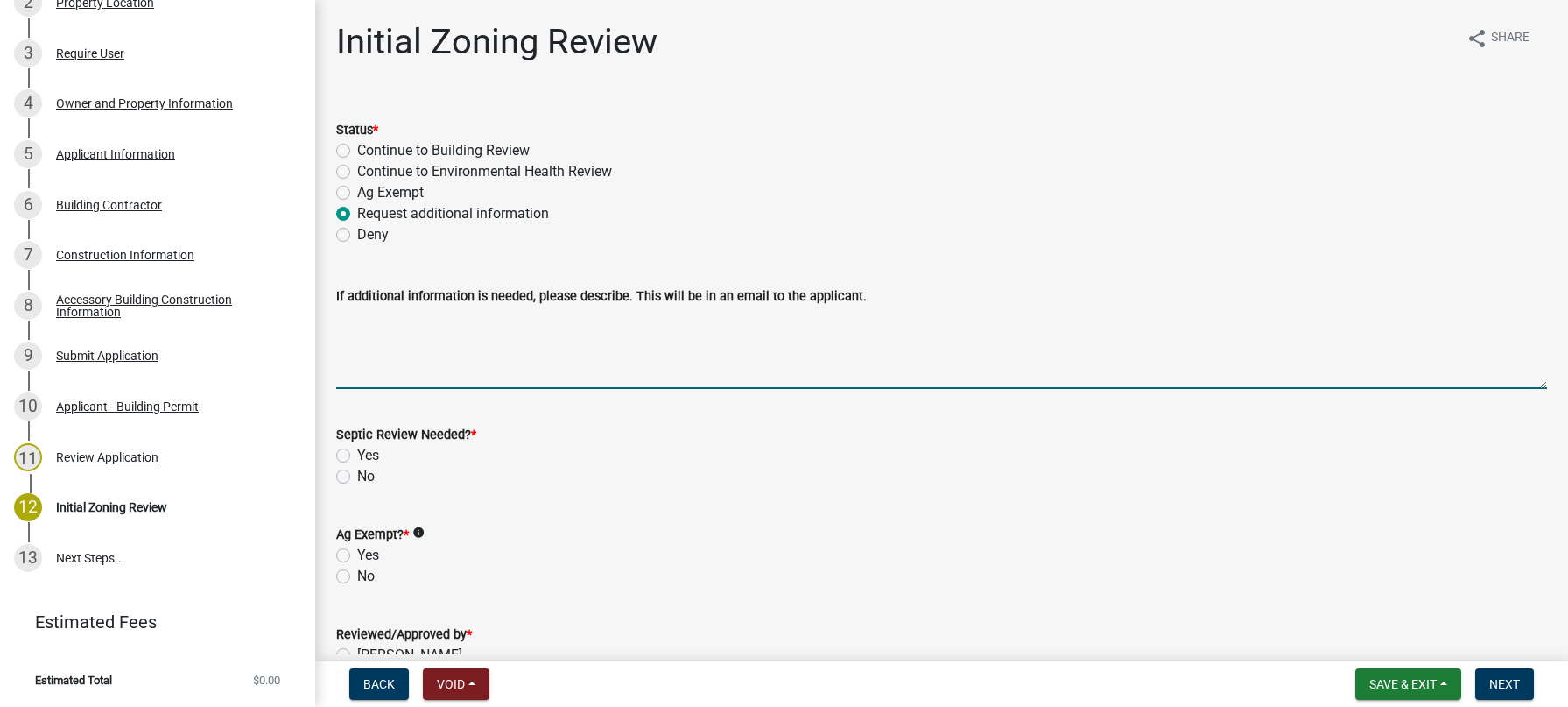
drag, startPoint x: 355, startPoint y: 321, endPoint x: 366, endPoint y: 321, distance: 11.0
click at [361, 321] on textarea "If additional information is needed, please describe. This will be in an email …" at bounding box center [942, 347] width 1211 height 83
type textarea "I"
click at [383, 167] on label "Continue to Environmental Health Review" at bounding box center [485, 171] width 255 height 21
click at [369, 167] on input "Continue to Environmental Health Review" at bounding box center [363, 167] width 11 height 11
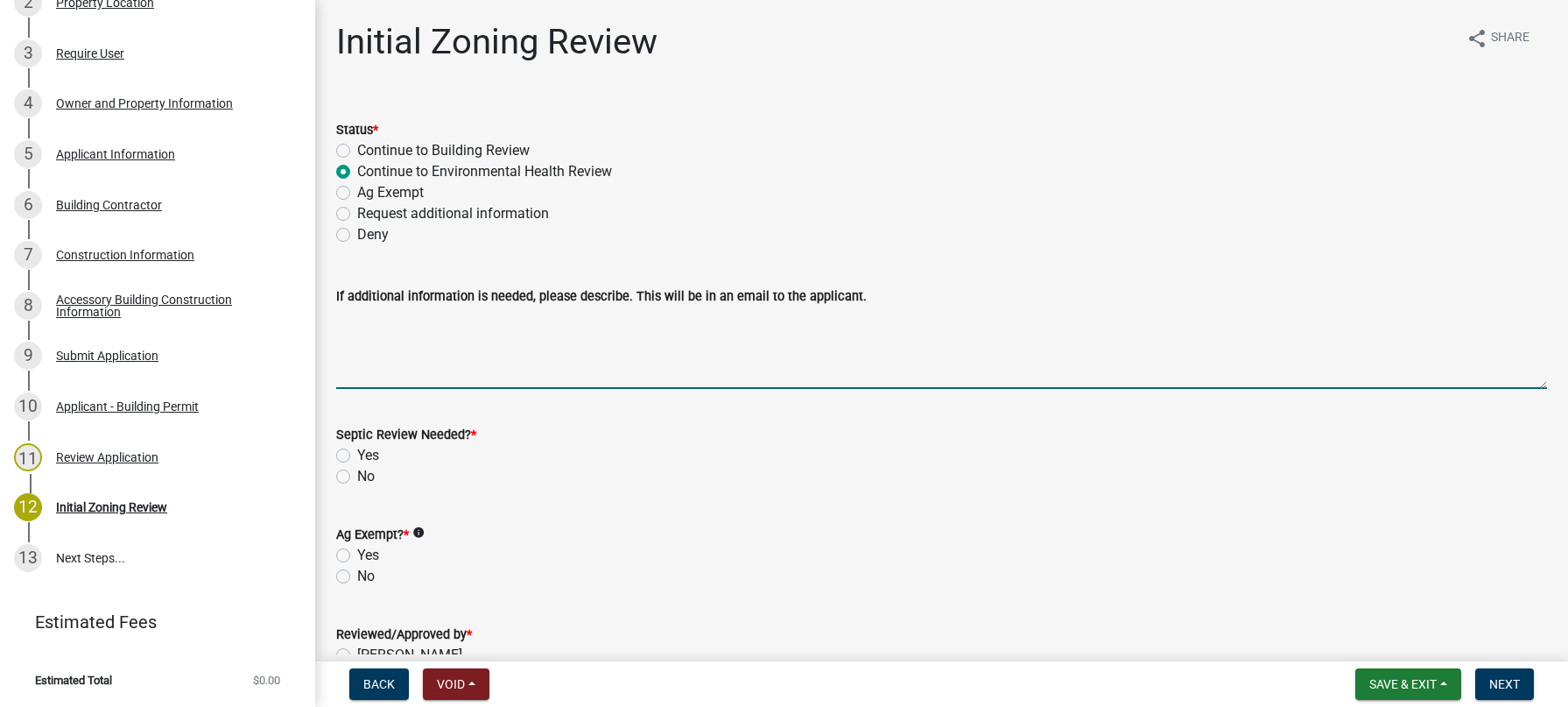
radio input "true"
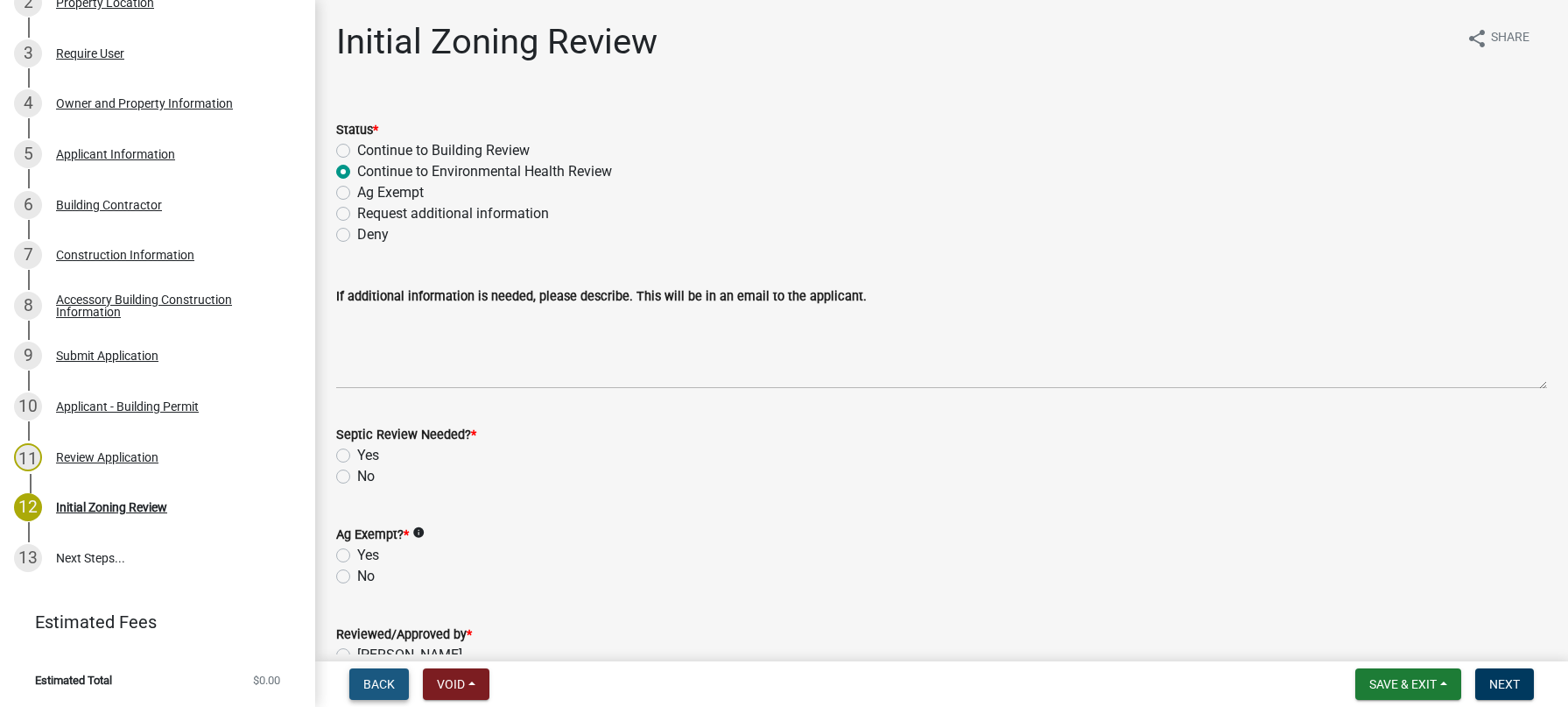
click at [372, 684] on span "Back" at bounding box center [378, 684] width 31 height 14
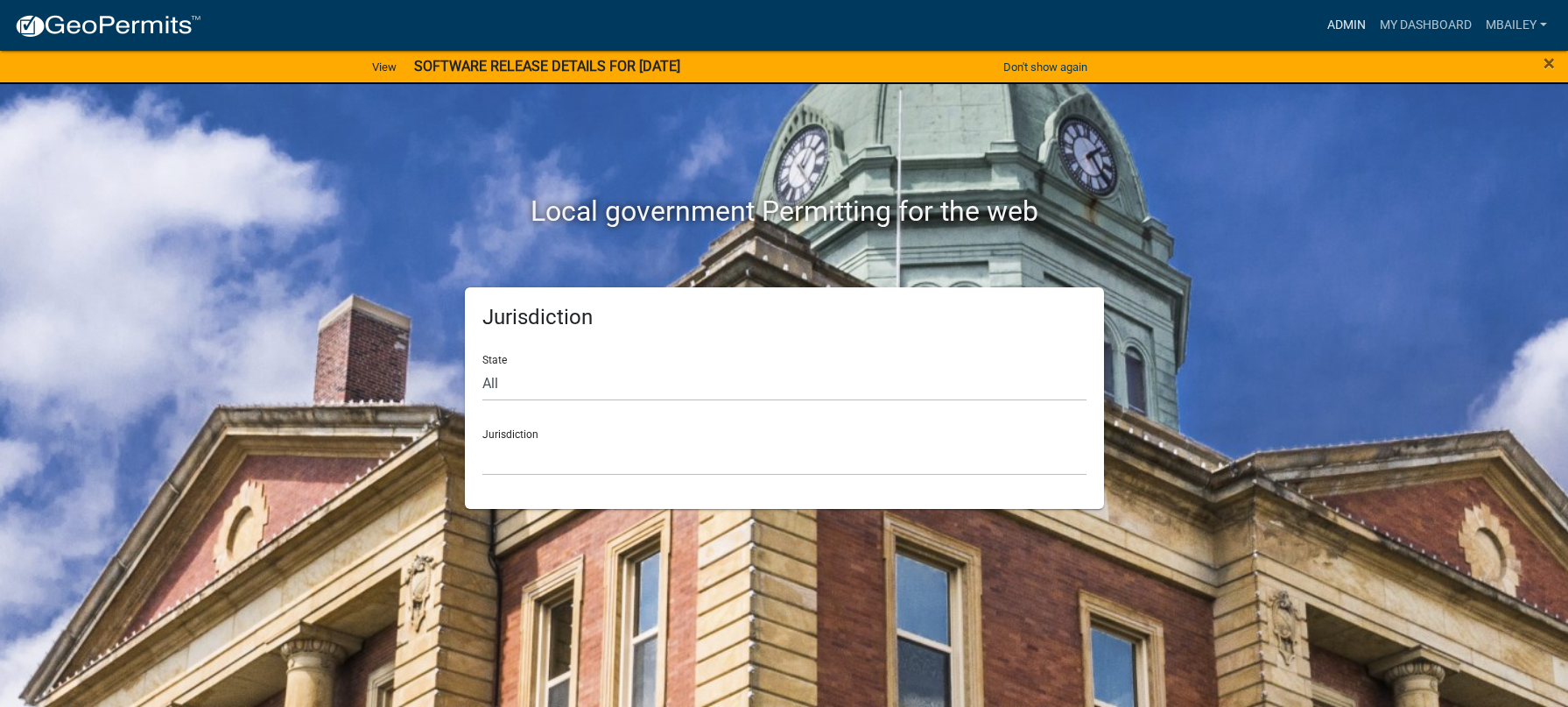
click at [1331, 25] on link "Admin" at bounding box center [1346, 25] width 52 height 33
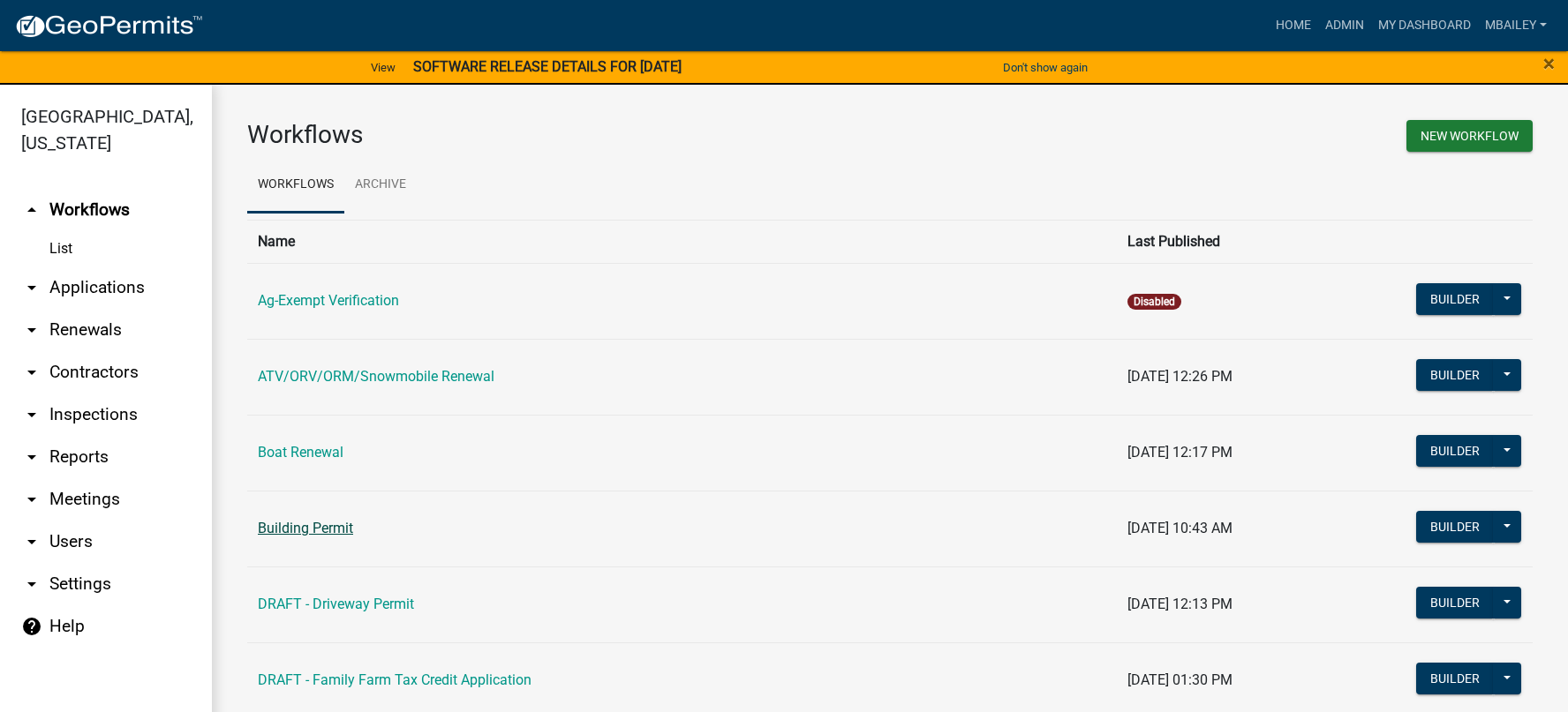
click at [326, 528] on link "Building Permit" at bounding box center [305, 527] width 95 height 16
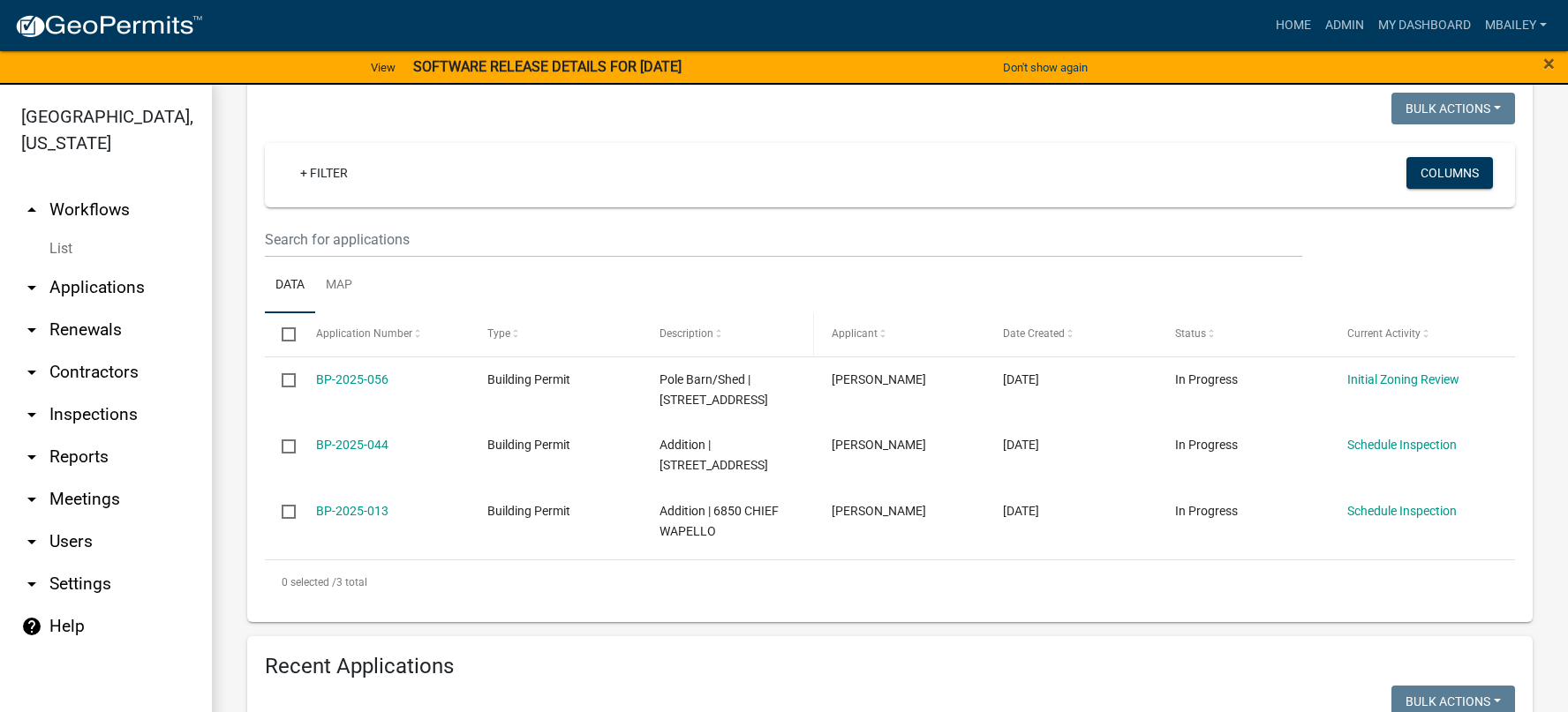
scroll to position [264, 0]
